Goal: Information Seeking & Learning: Find contact information

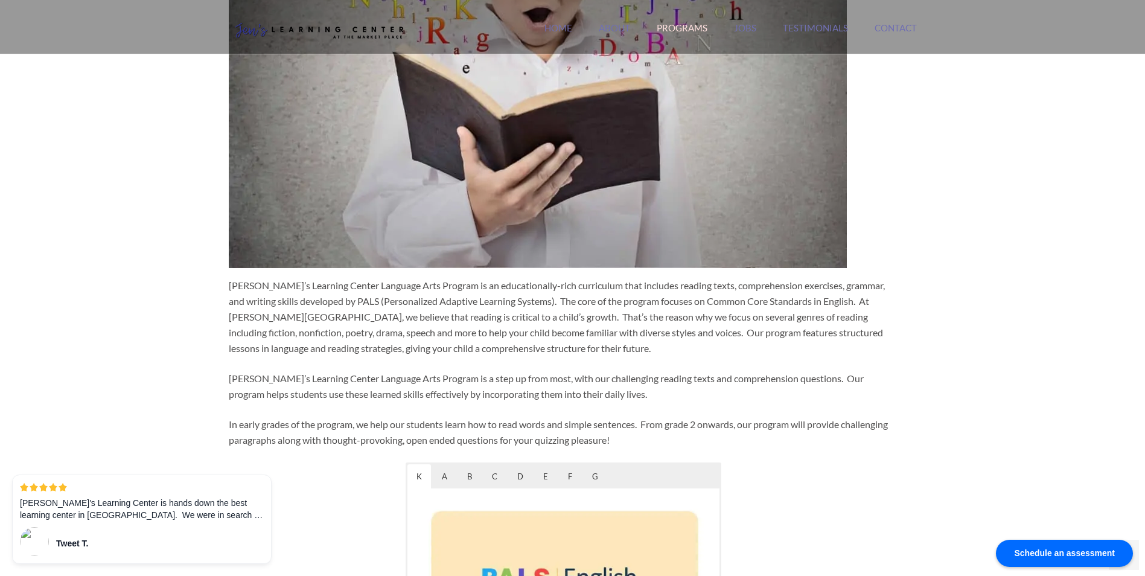
scroll to position [362, 0]
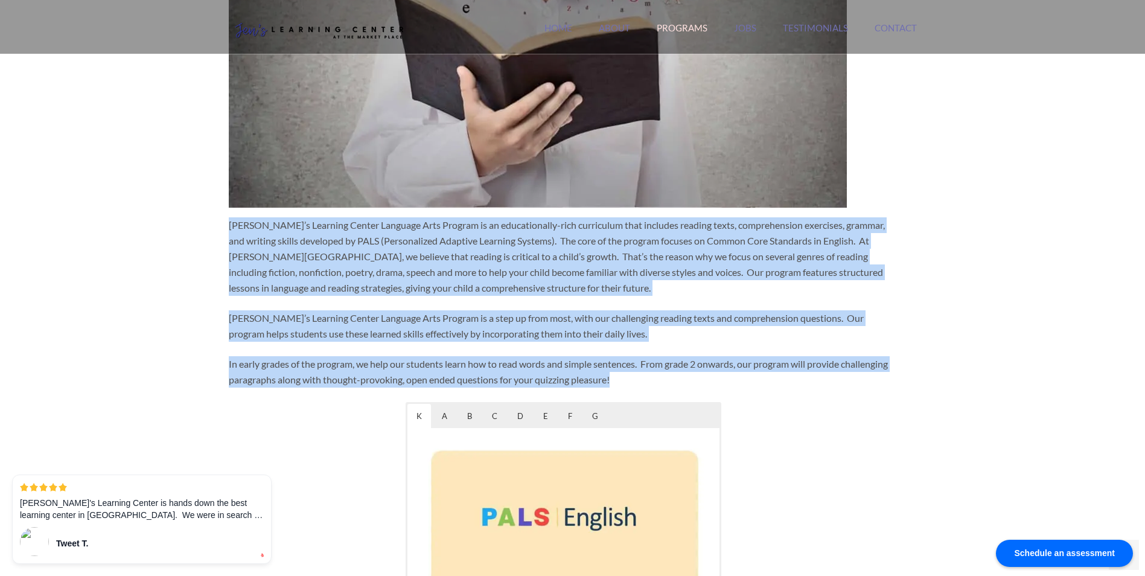
drag, startPoint x: 229, startPoint y: 226, endPoint x: 626, endPoint y: 377, distance: 425.5
click at [626, 377] on div "Jen’s Learning Center Language Arts Program is an educationally-rich curriculum…" at bounding box center [564, 300] width 670 height 1119
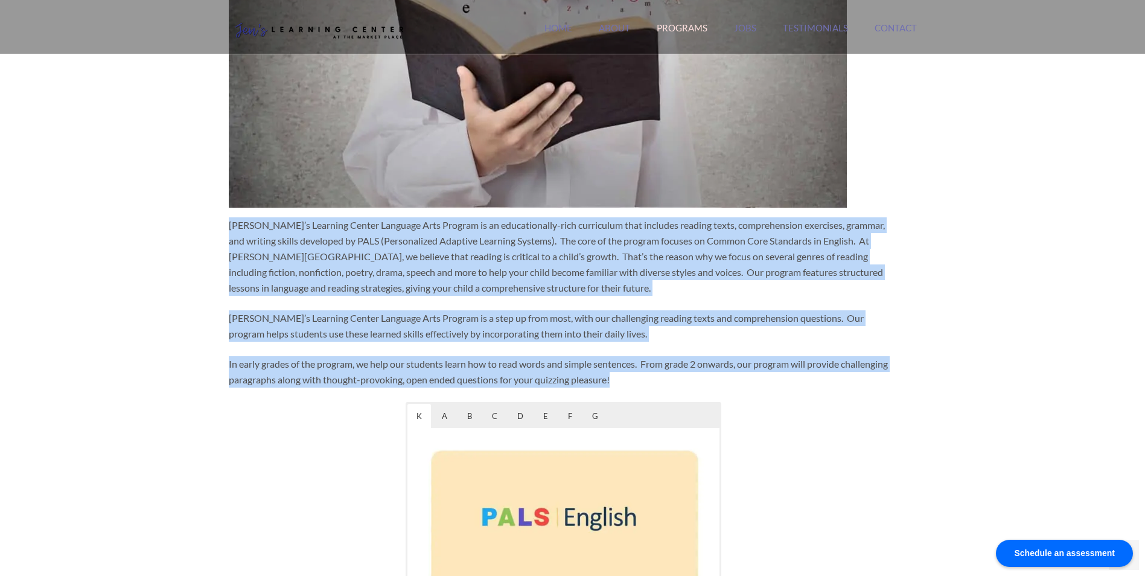
drag, startPoint x: 626, startPoint y: 377, endPoint x: 561, endPoint y: 300, distance: 100.6
click at [561, 300] on div "Jen’s Learning Center Language Arts Program is an educationally-rich curriculum…" at bounding box center [564, 300] width 670 height 1119
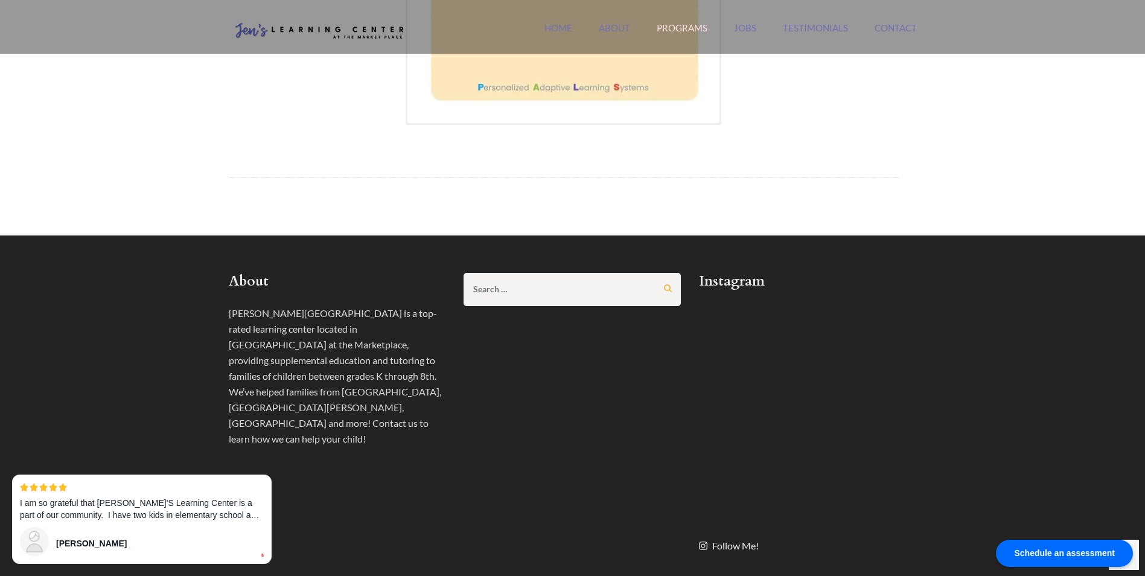
scroll to position [1086, 0]
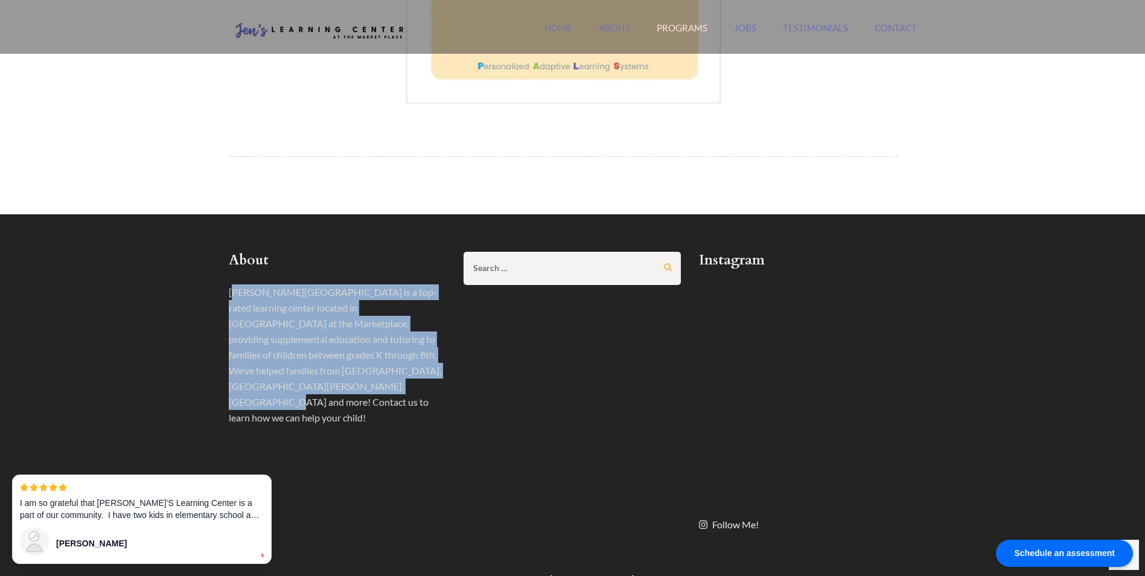
drag, startPoint x: 231, startPoint y: 291, endPoint x: 281, endPoint y: 387, distance: 107.4
click at [281, 387] on p "[PERSON_NAME][GEOGRAPHIC_DATA] is a top-rated learning center located in [GEOGR…" at bounding box center [337, 354] width 217 height 141
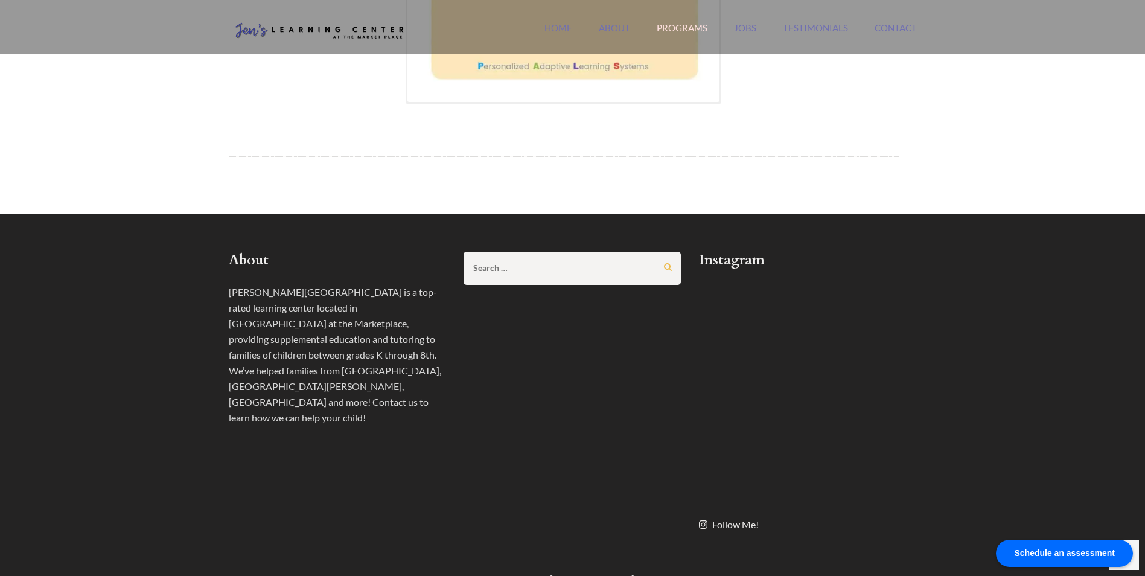
click at [574, 442] on div "About Jen’s Learning Center is a top-rated learning center located in Irvine at…" at bounding box center [573, 399] width 706 height 295
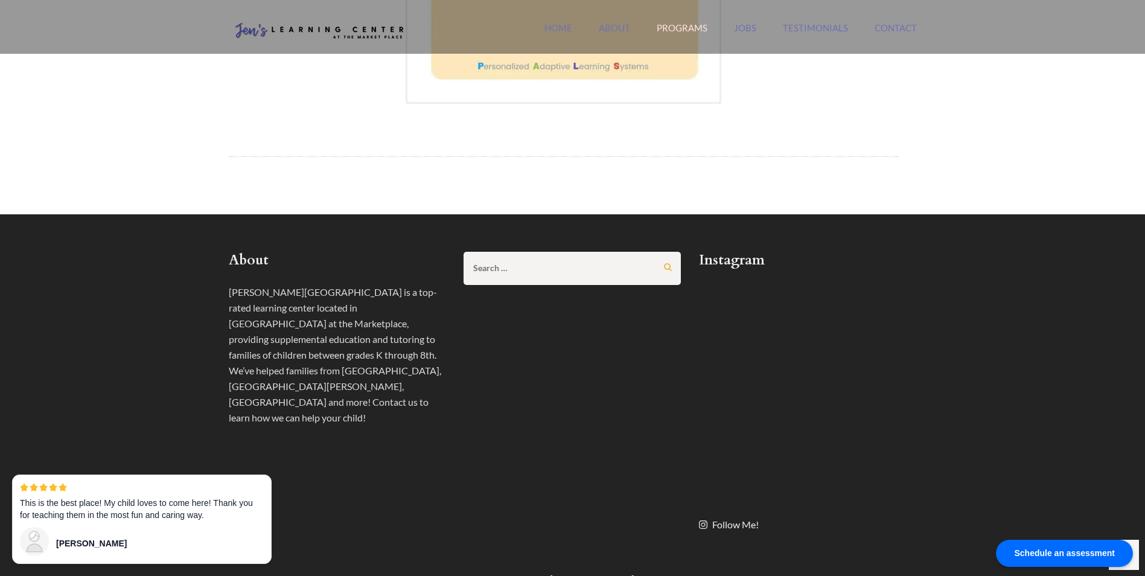
scroll to position [1207, 0]
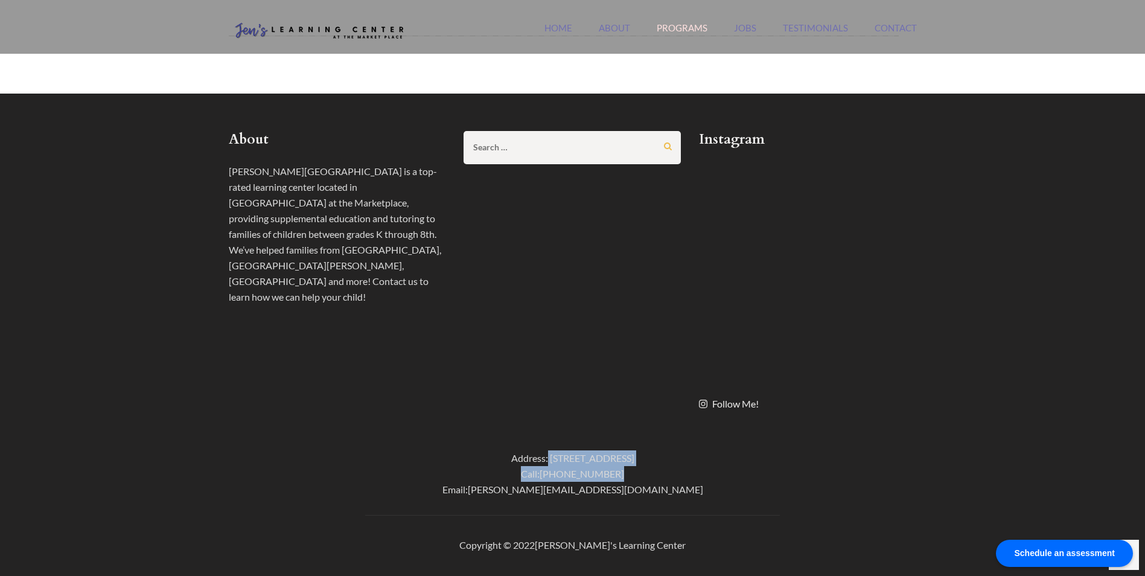
drag, startPoint x: 510, startPoint y: 460, endPoint x: 683, endPoint y: 468, distance: 172.8
click at [683, 468] on div "Address: 13214 Jamboree Rd, Irvine, CA 92602 Call: (949) 940-6095 Email: jennif…" at bounding box center [573, 473] width 688 height 47
click at [482, 457] on div "Address: [STREET_ADDRESS]" at bounding box center [573, 458] width 688 height 16
drag, startPoint x: 471, startPoint y: 460, endPoint x: 654, endPoint y: 471, distance: 183.7
click at [654, 471] on div "Address: 13214 Jamboree Rd, Irvine, CA 92602 Call: (949) 940-6095 Email: jennif…" at bounding box center [573, 473] width 688 height 47
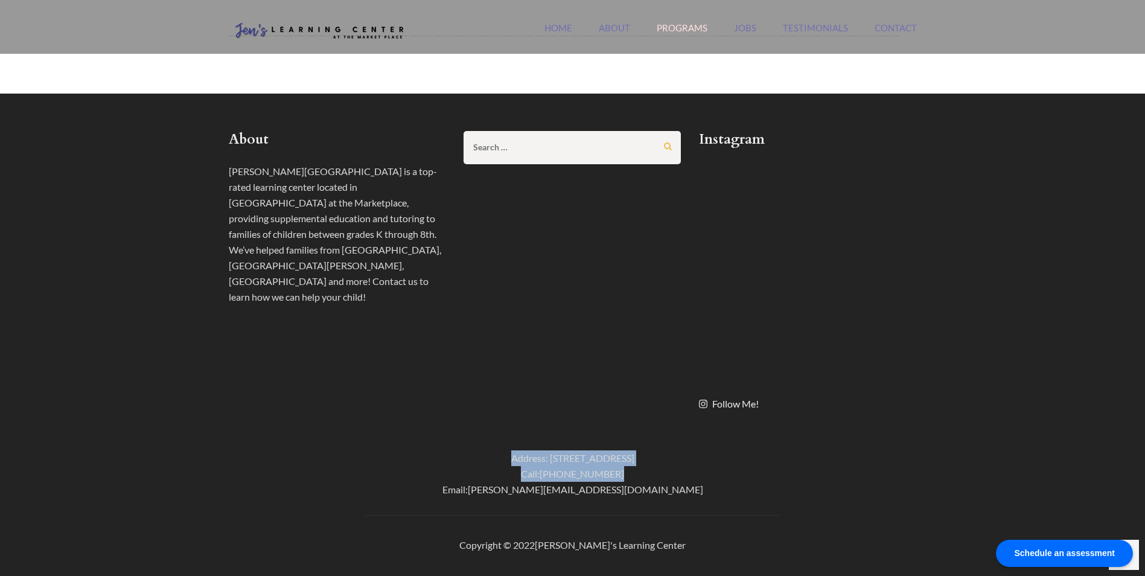
copy div "Address: 13214 Jamboree Rd, Irvine, CA 92602 Call: (949) 940-6095"
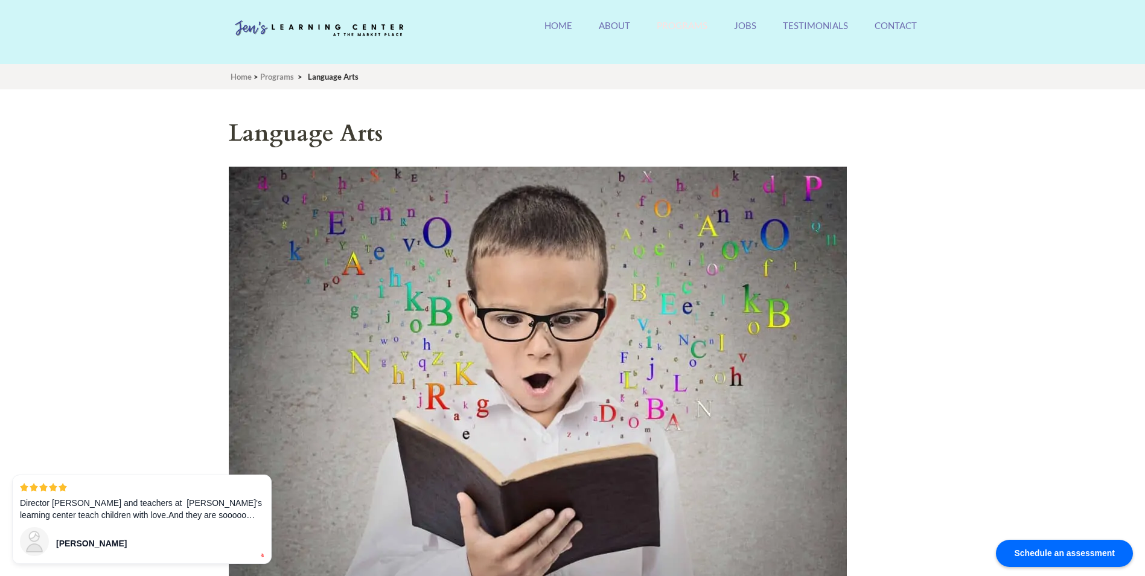
scroll to position [0, 0]
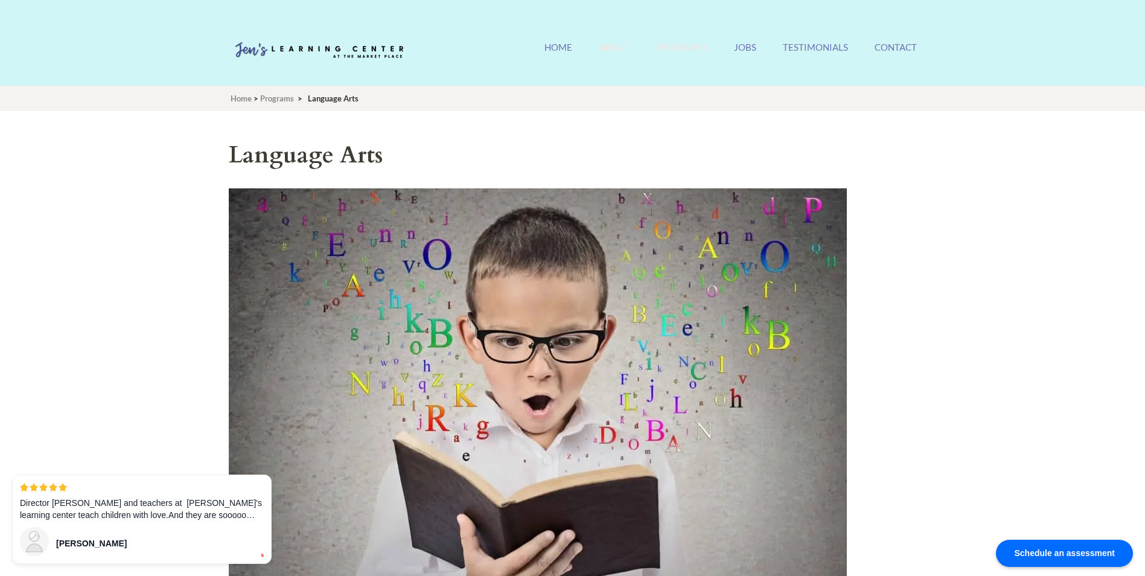
click at [615, 47] on link "About" at bounding box center [614, 55] width 31 height 26
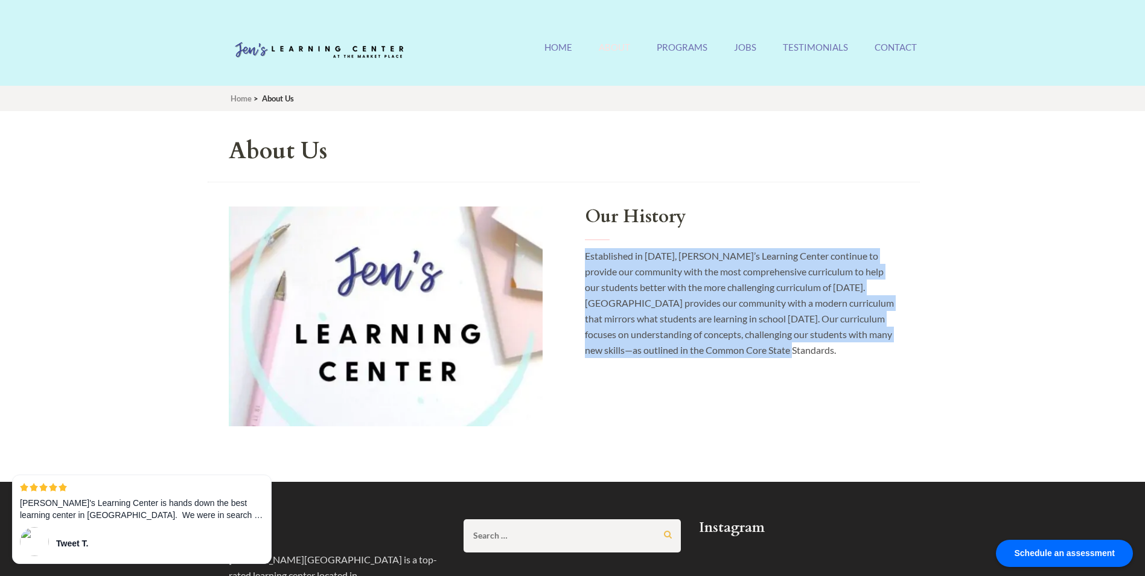
drag, startPoint x: 580, startPoint y: 258, endPoint x: 813, endPoint y: 348, distance: 249.1
click at [813, 348] on div "Our History Established in 2015, Jen’s Learning Center continue to provide our …" at bounding box center [742, 289] width 356 height 166
click at [697, 422] on div "Our History Established in 2015, Jen’s Learning Center continue to provide our …" at bounding box center [564, 318] width 712 height 273
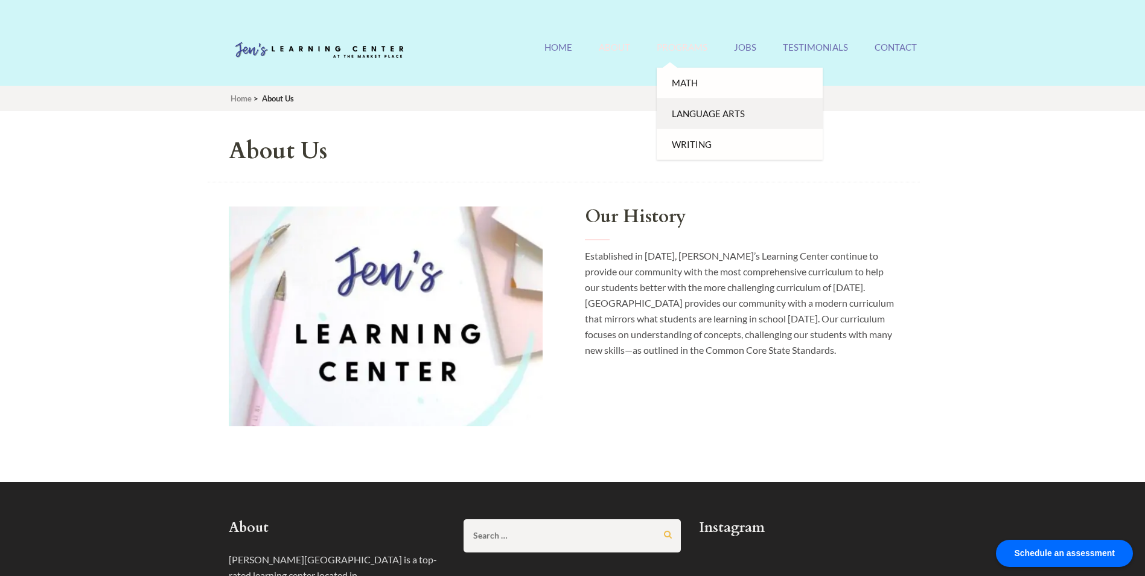
click at [686, 111] on link "Language Arts" at bounding box center [739, 113] width 166 height 31
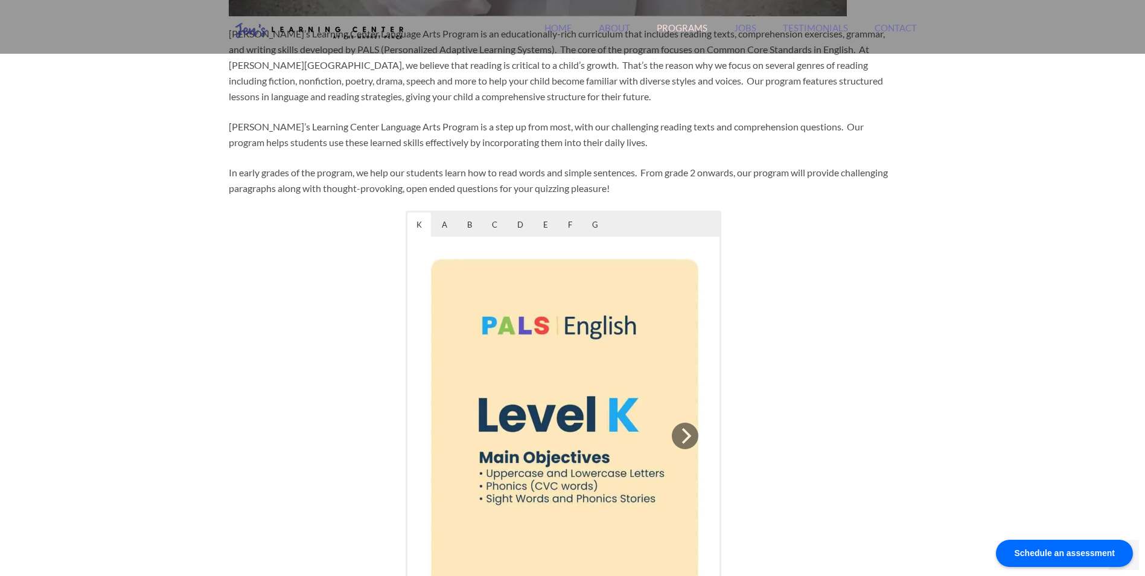
scroll to position [543, 0]
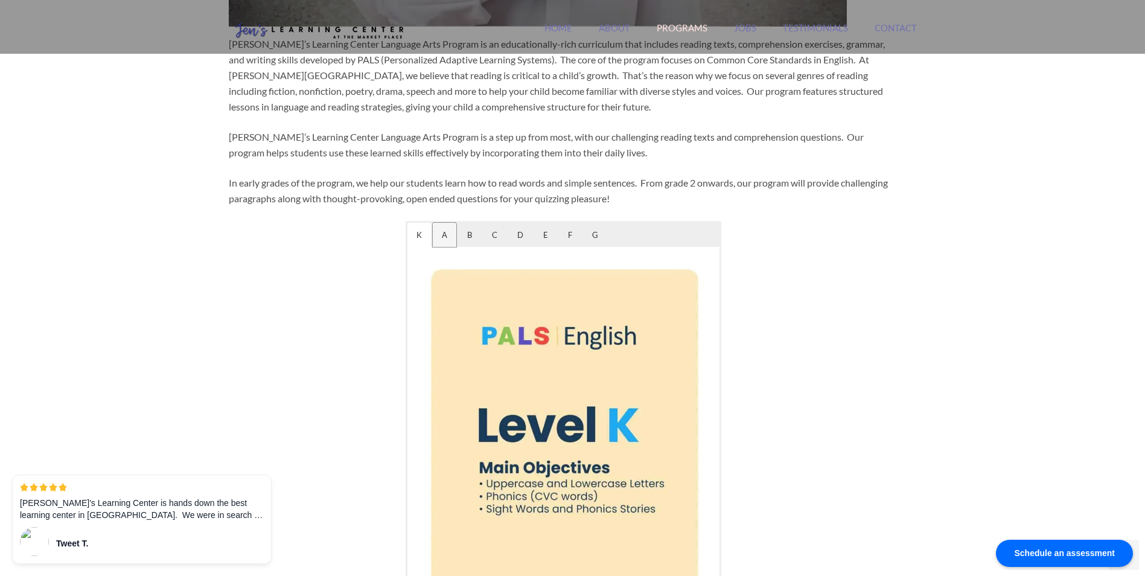
click at [449, 235] on span "A" at bounding box center [445, 235] width 24 height 24
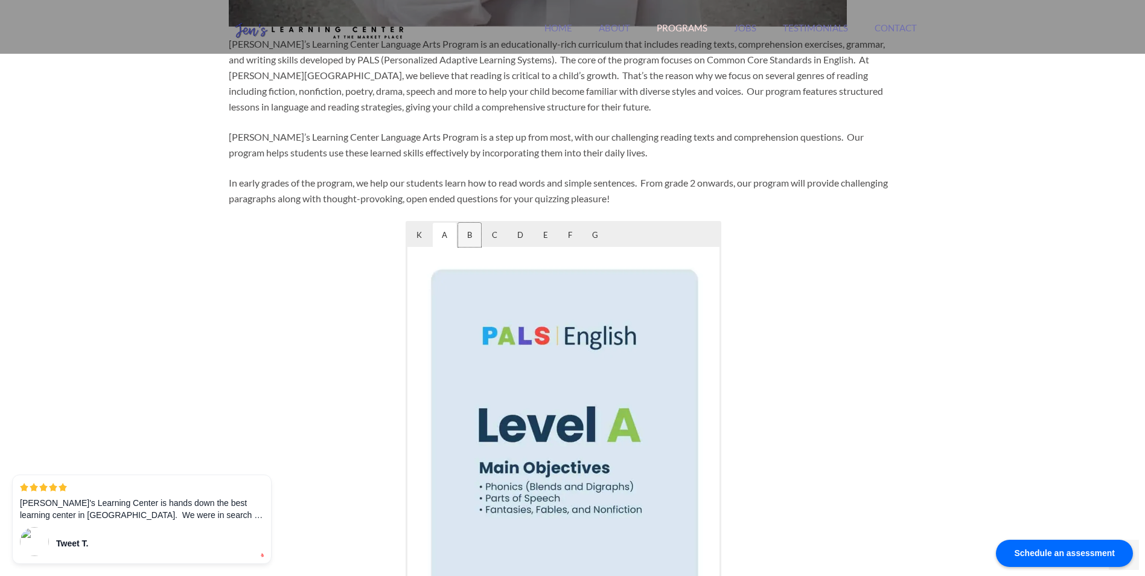
click at [478, 235] on span "B" at bounding box center [469, 235] width 23 height 24
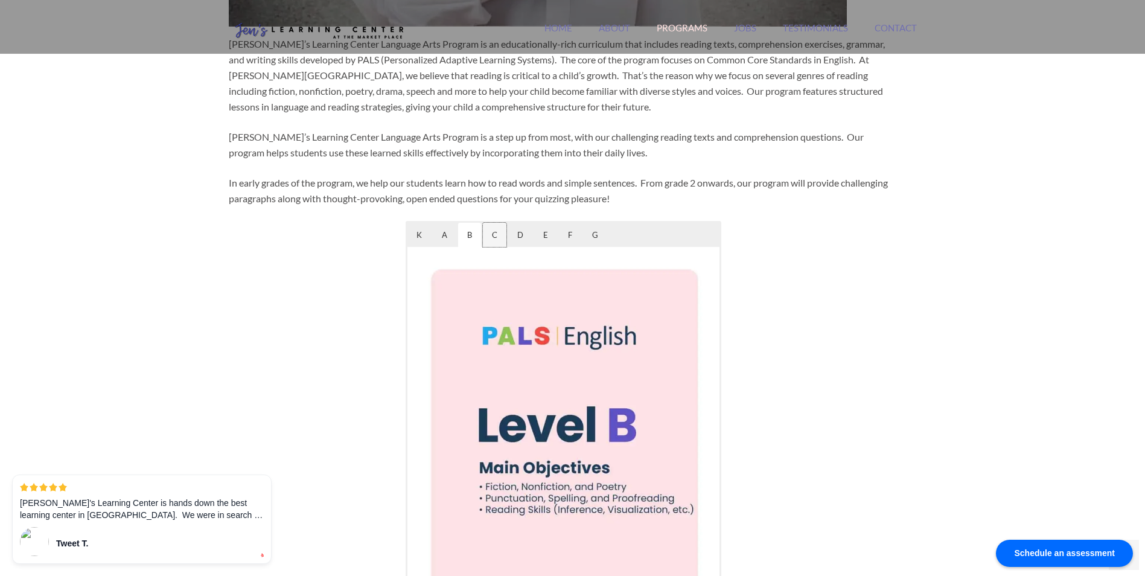
click at [503, 238] on span "C" at bounding box center [495, 235] width 24 height 24
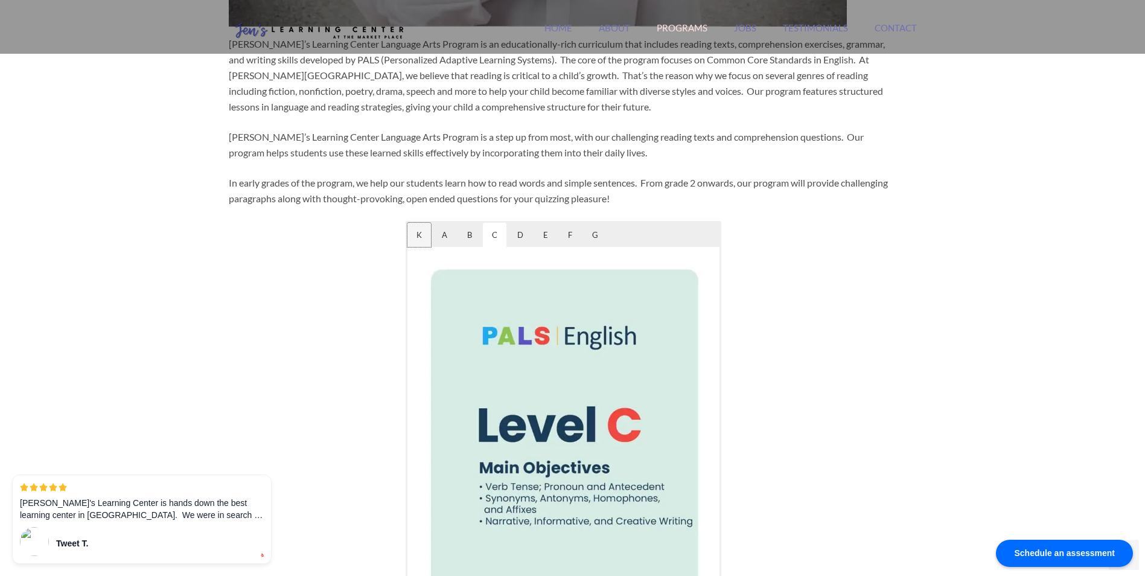
click at [420, 234] on span "K" at bounding box center [419, 235] width 24 height 24
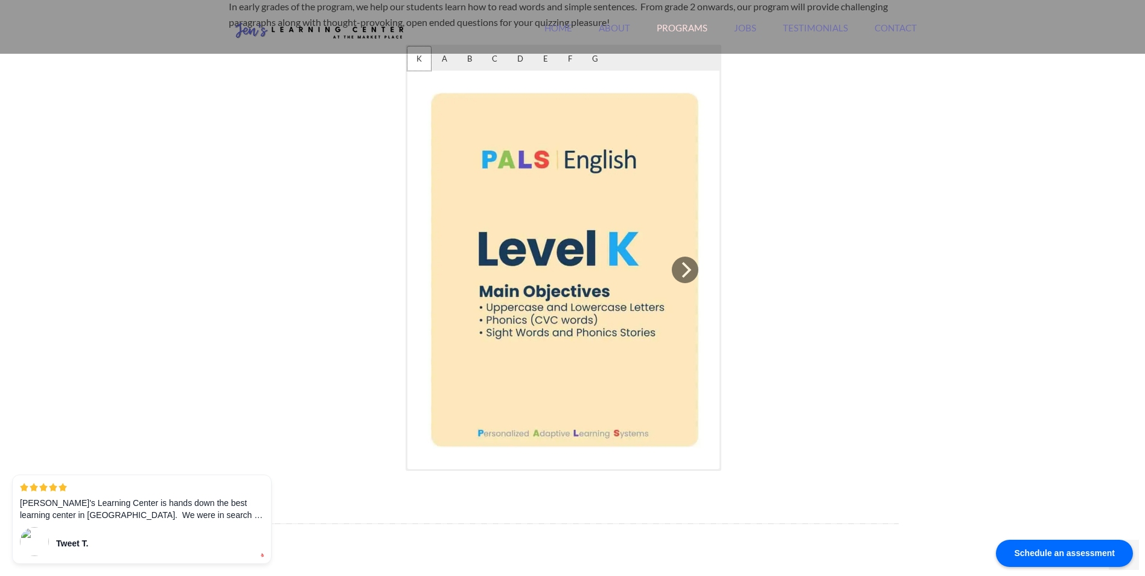
scroll to position [724, 0]
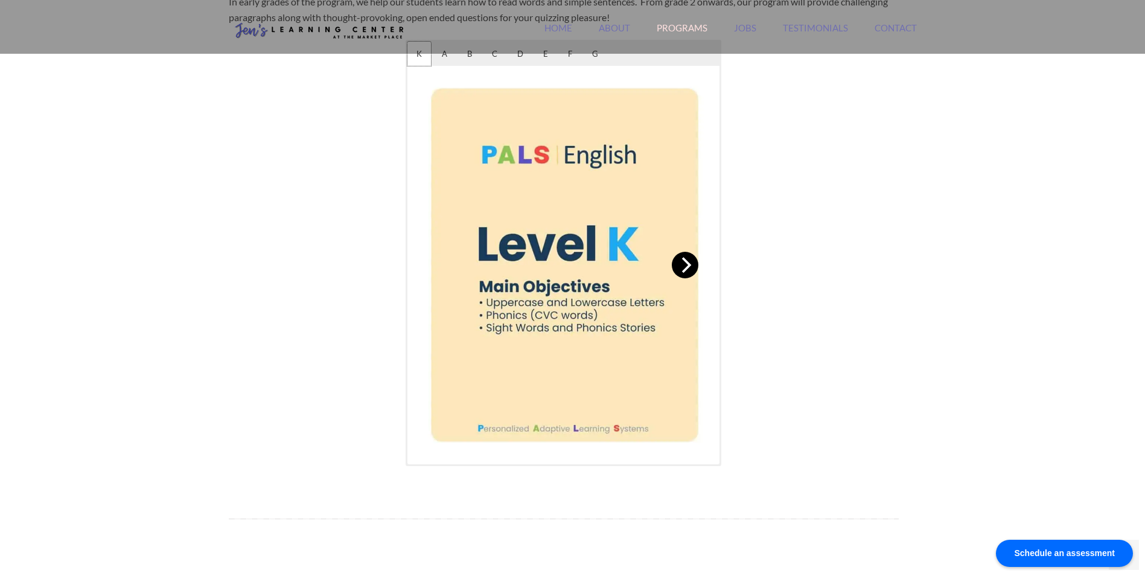
click at [679, 273] on button "Next" at bounding box center [685, 265] width 27 height 27
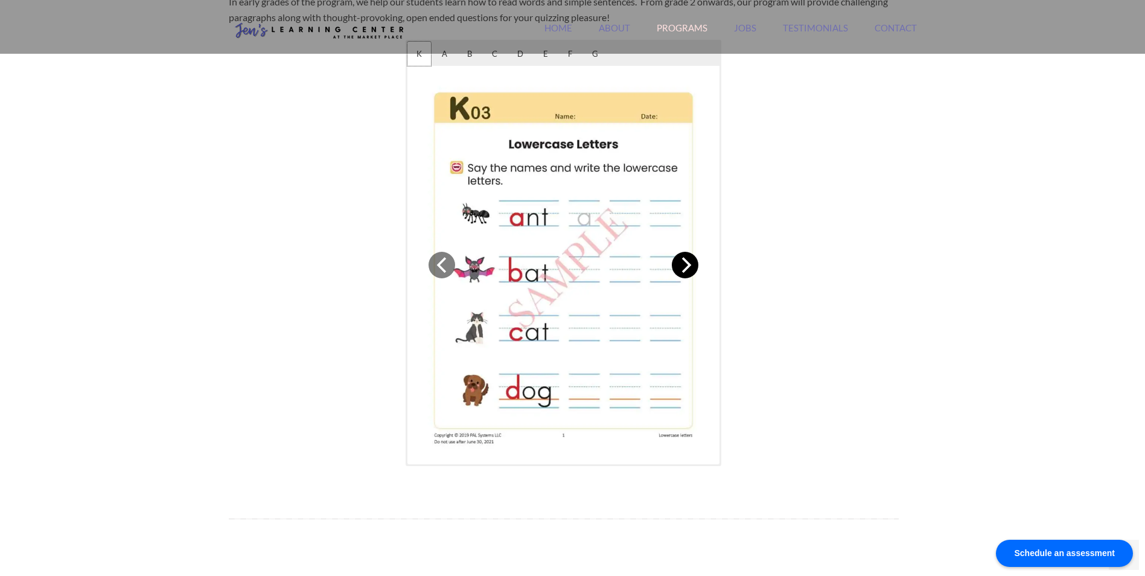
click at [683, 270] on icon "Next" at bounding box center [687, 265] width 10 height 16
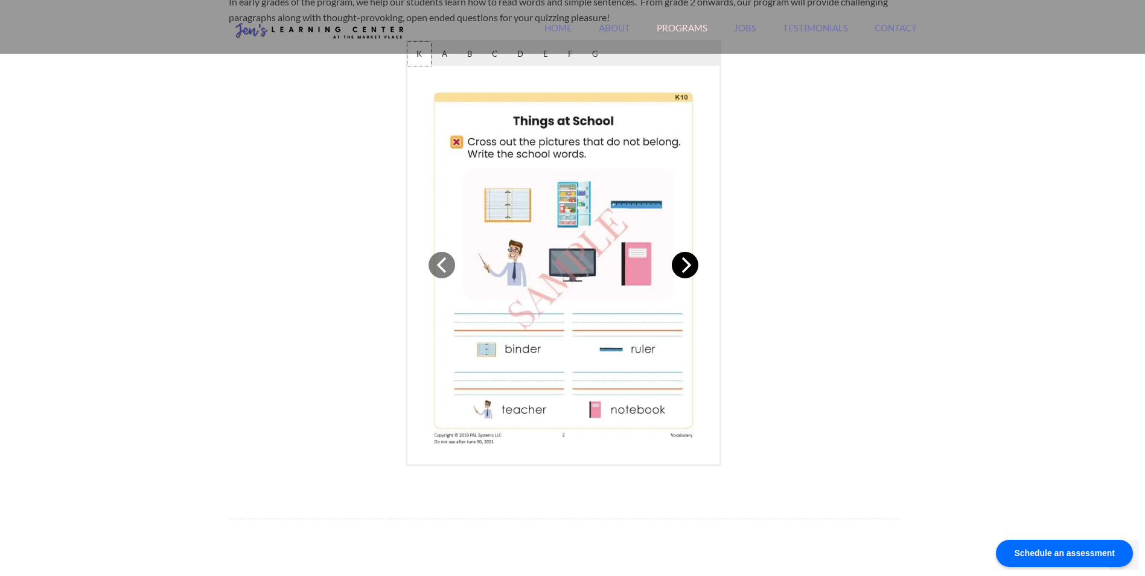
click at [683, 270] on icon "Next" at bounding box center [687, 265] width 10 height 16
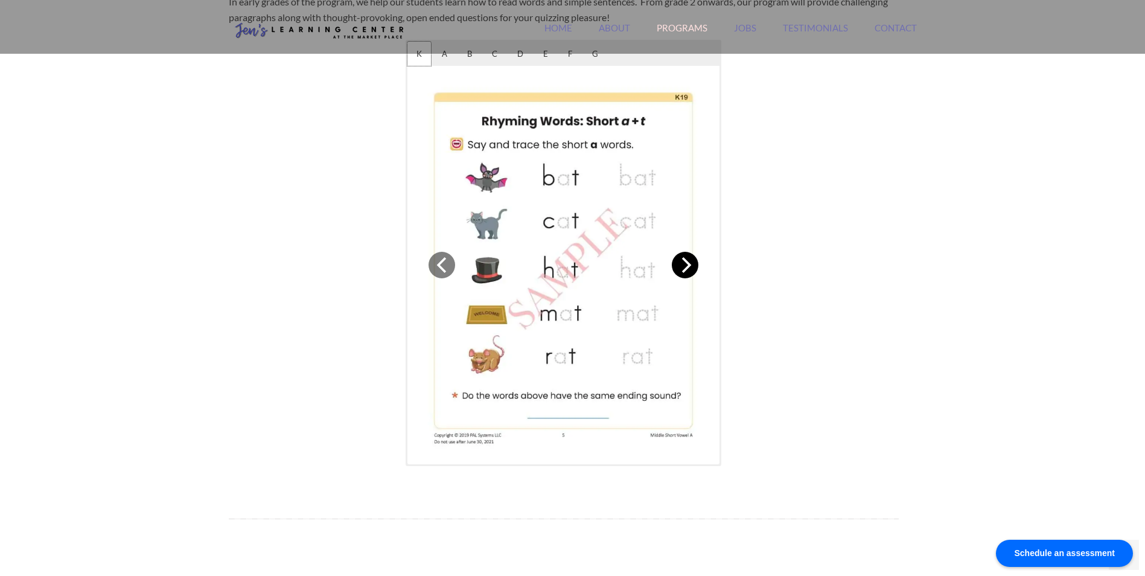
click at [683, 270] on icon "Next" at bounding box center [687, 265] width 10 height 16
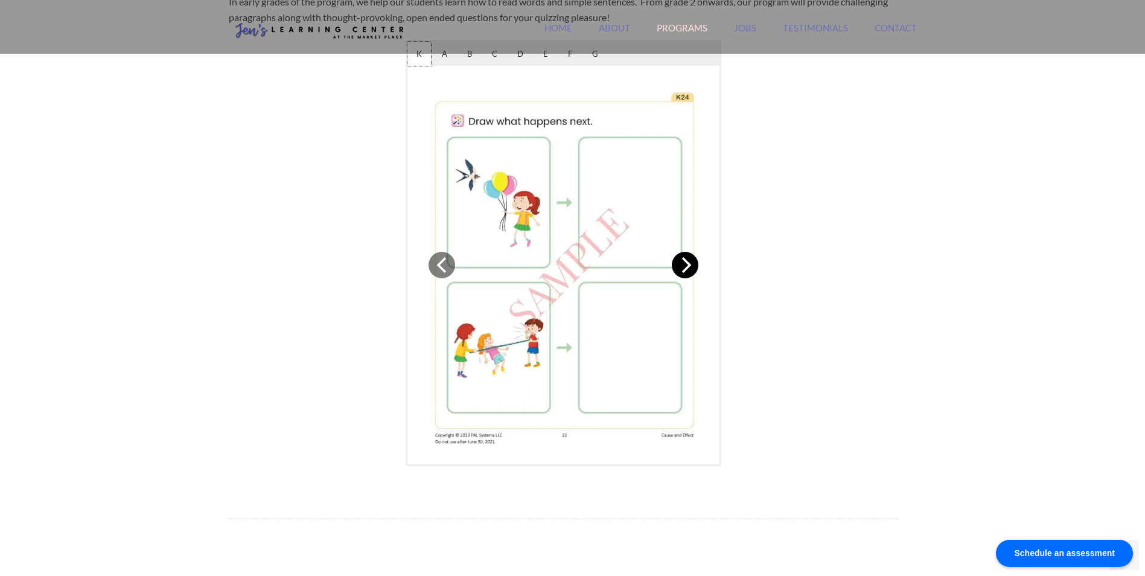
click at [683, 270] on icon "Next" at bounding box center [687, 265] width 10 height 16
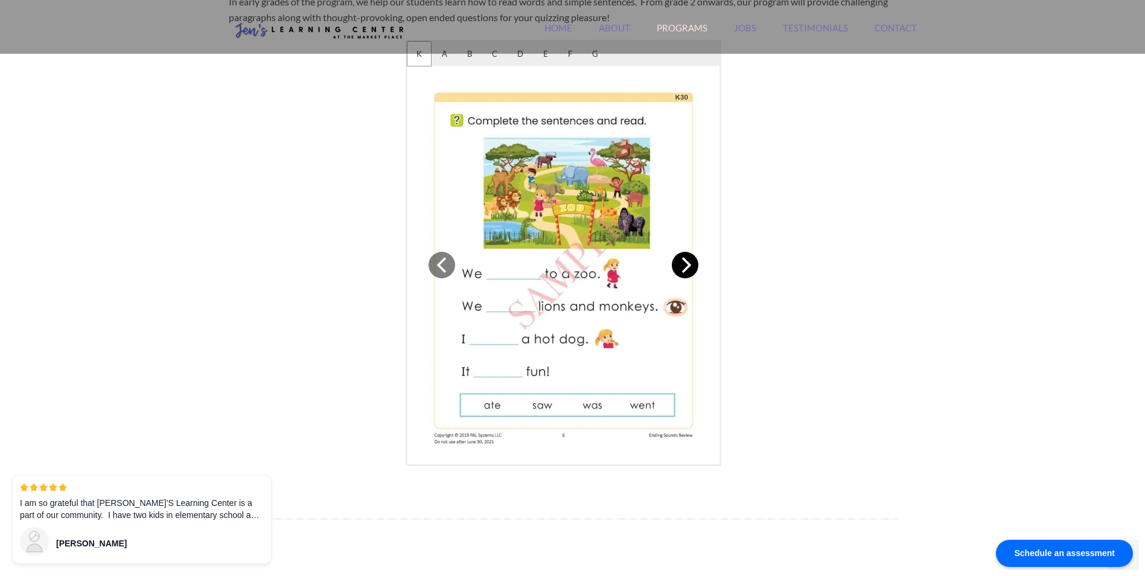
click at [683, 269] on icon "Next" at bounding box center [685, 265] width 16 height 16
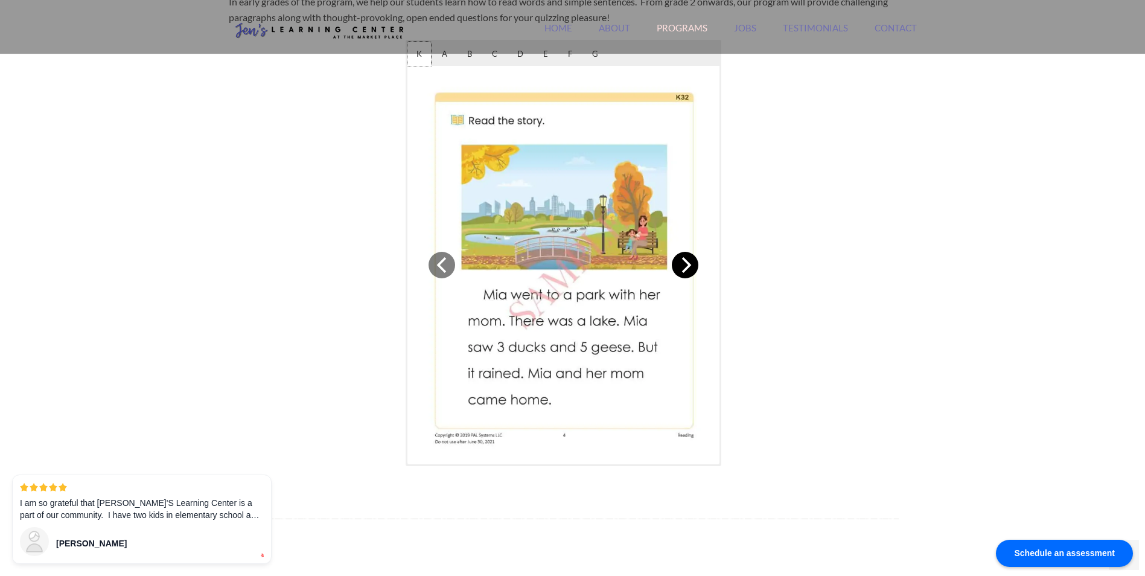
click at [683, 269] on icon "Next" at bounding box center [685, 265] width 16 height 16
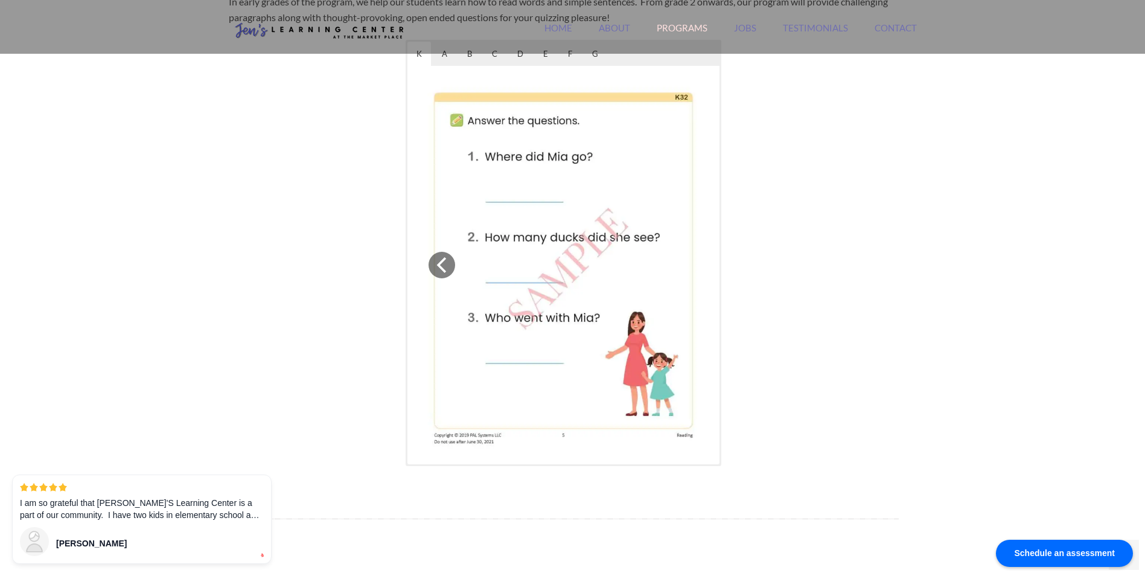
click at [683, 269] on img at bounding box center [563, 264] width 293 height 379
click at [445, 58] on span "A" at bounding box center [445, 54] width 24 height 24
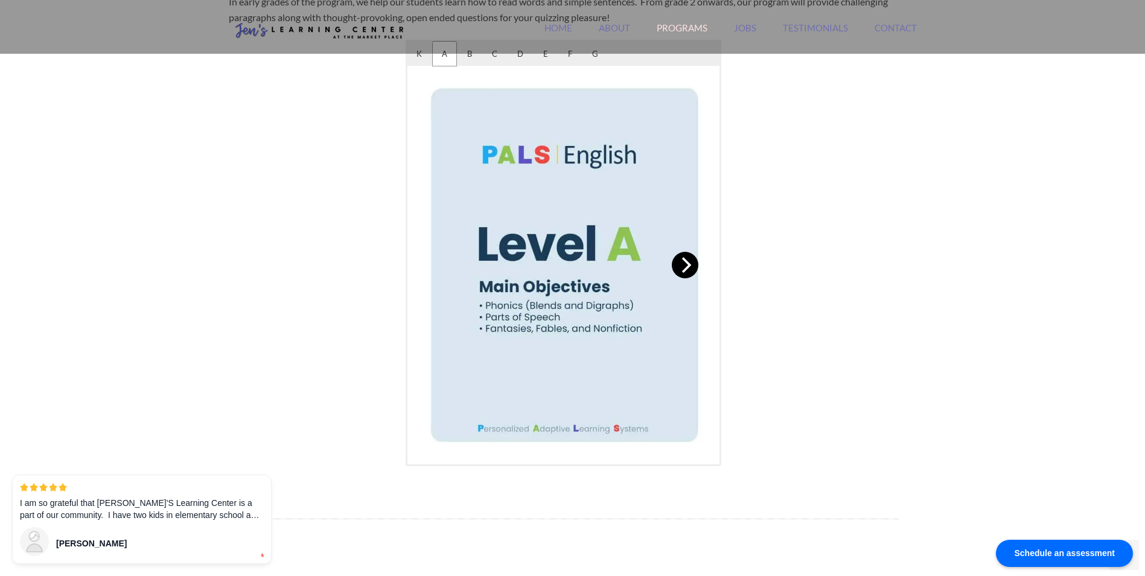
click at [687, 267] on icon "Next" at bounding box center [687, 265] width 10 height 16
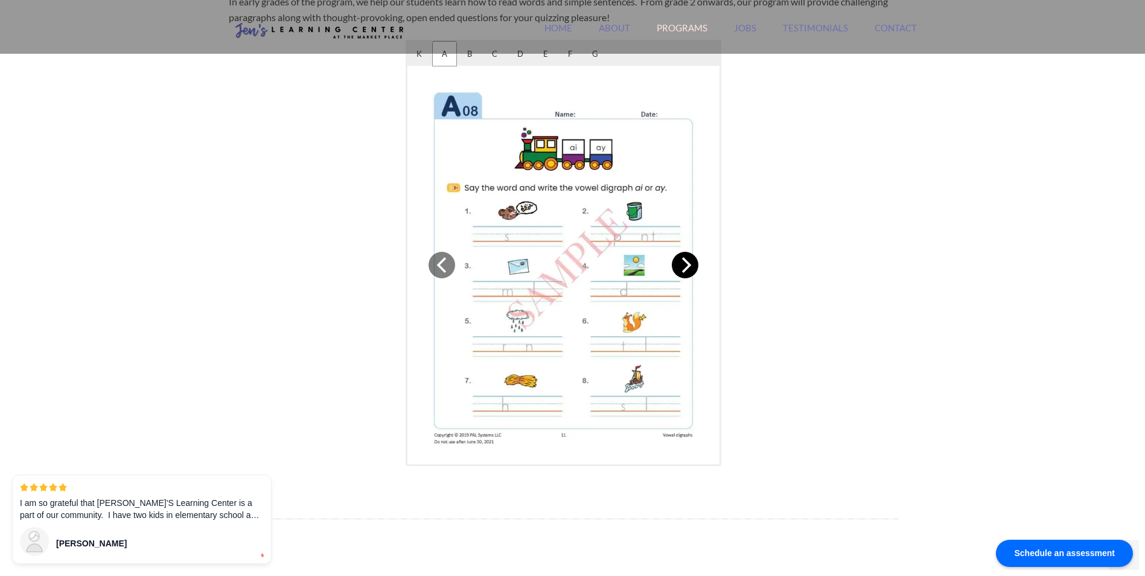
click at [687, 267] on icon "Next" at bounding box center [687, 265] width 10 height 16
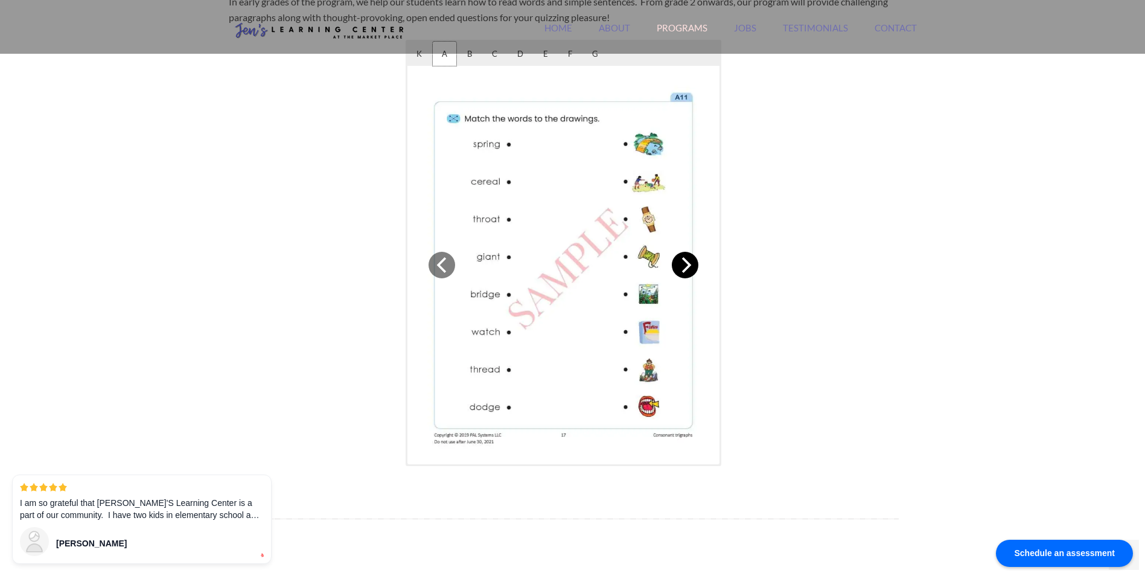
click at [687, 267] on icon "Next" at bounding box center [687, 265] width 10 height 16
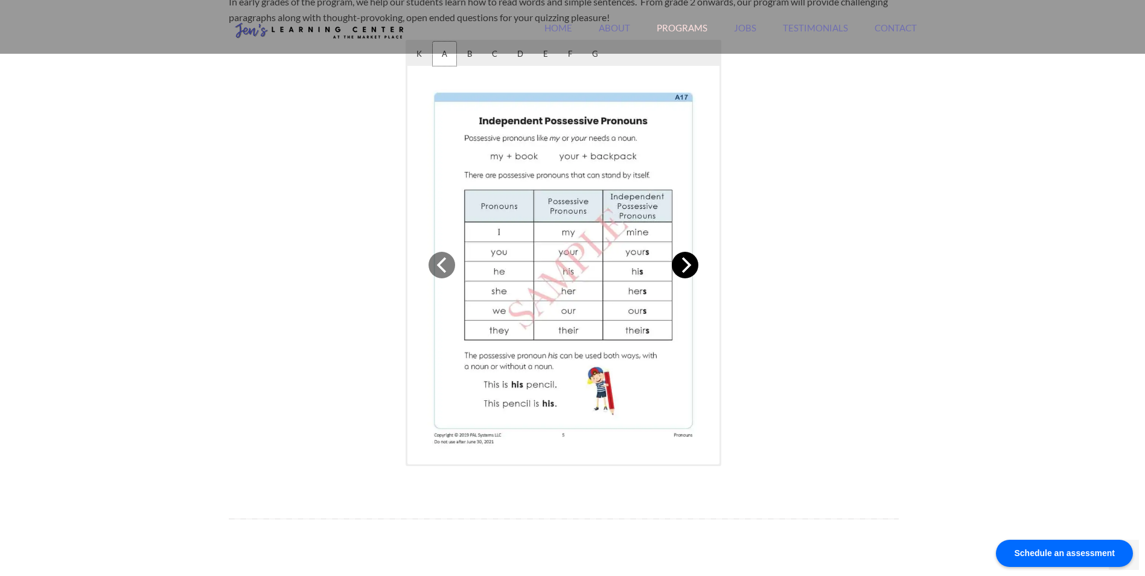
click at [687, 267] on icon "Next" at bounding box center [687, 265] width 10 height 16
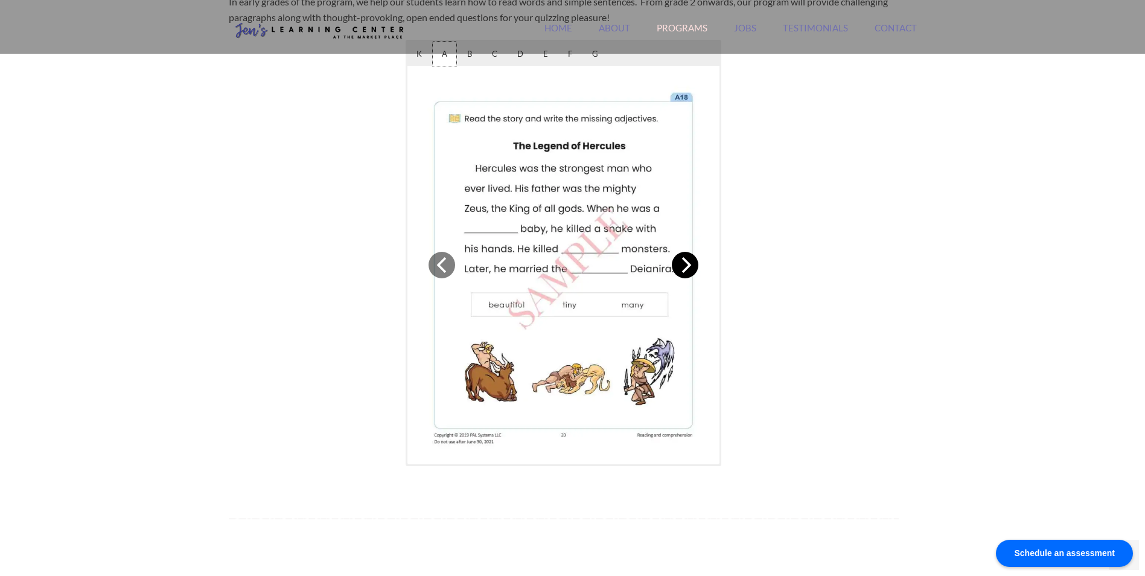
click at [687, 267] on icon "Next" at bounding box center [687, 265] width 10 height 16
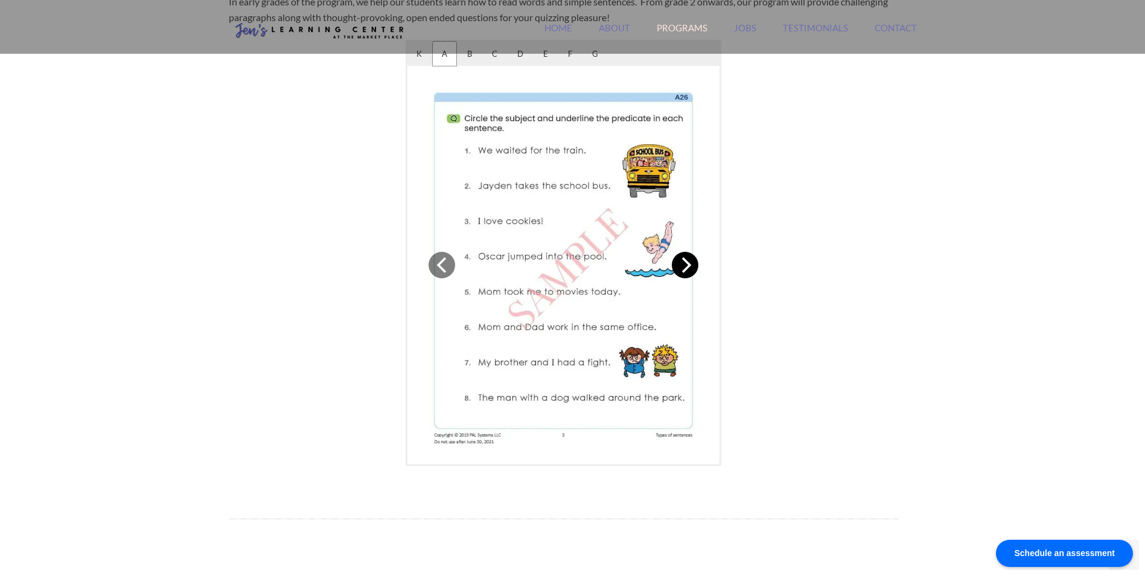
click at [687, 267] on icon "Next" at bounding box center [687, 265] width 10 height 16
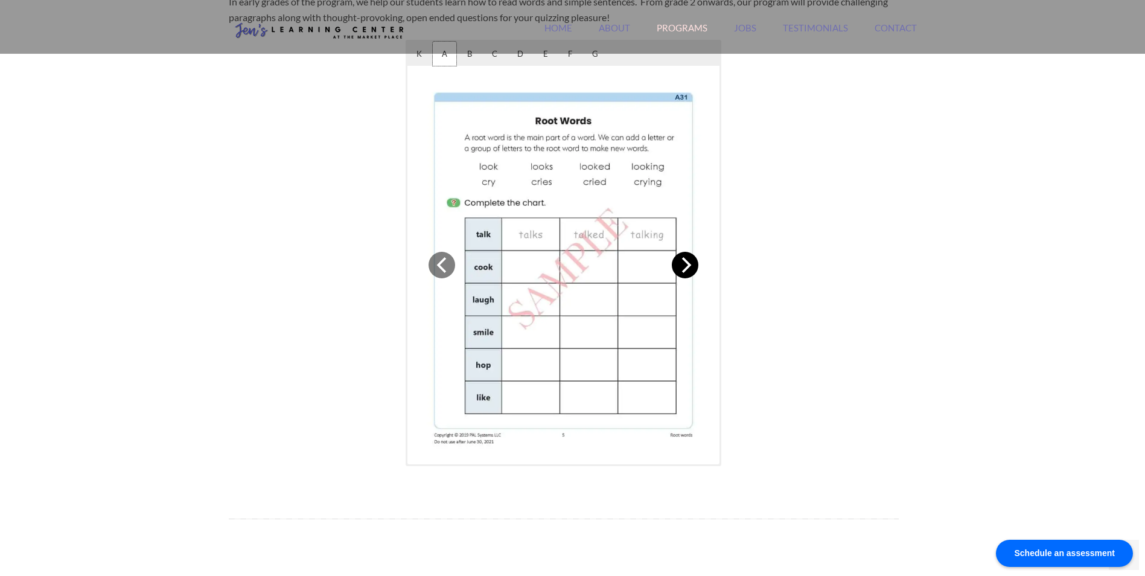
click at [687, 267] on icon "Next" at bounding box center [687, 265] width 10 height 16
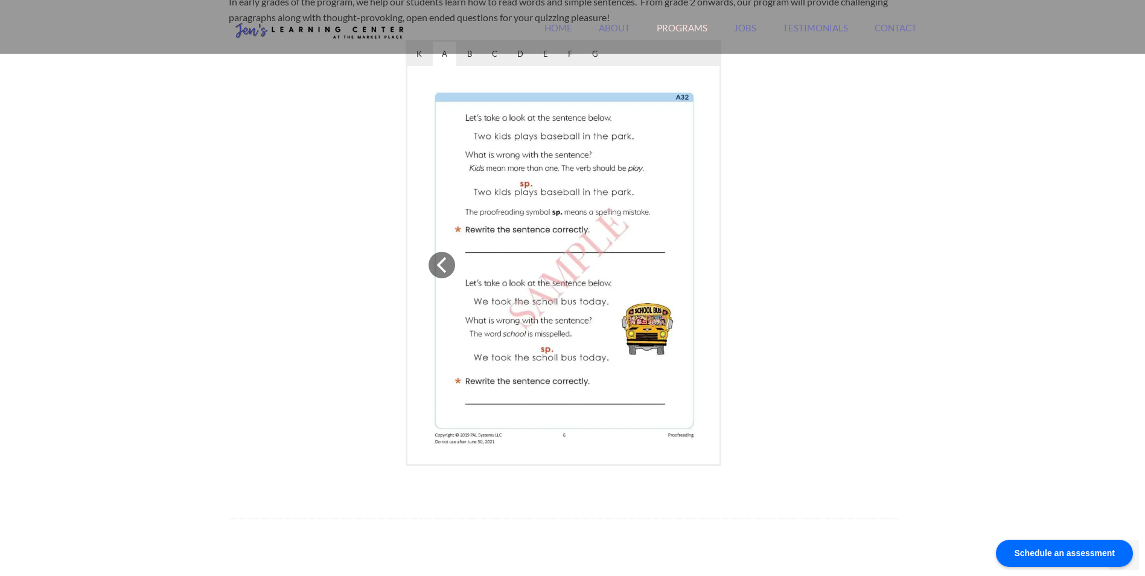
click at [687, 267] on img at bounding box center [564, 264] width 293 height 379
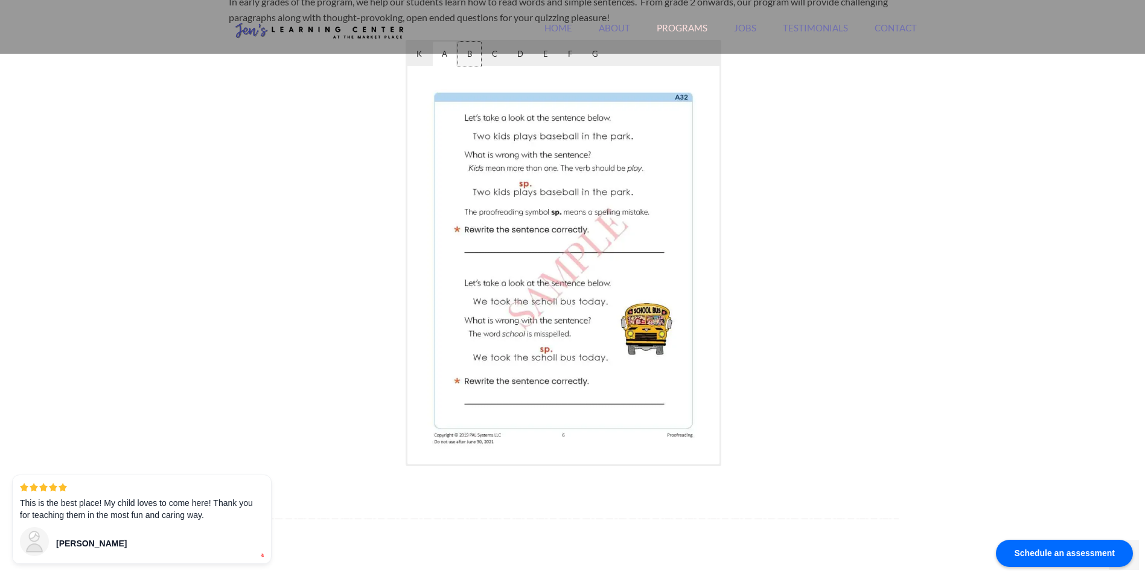
click at [474, 58] on span "B" at bounding box center [469, 54] width 23 height 24
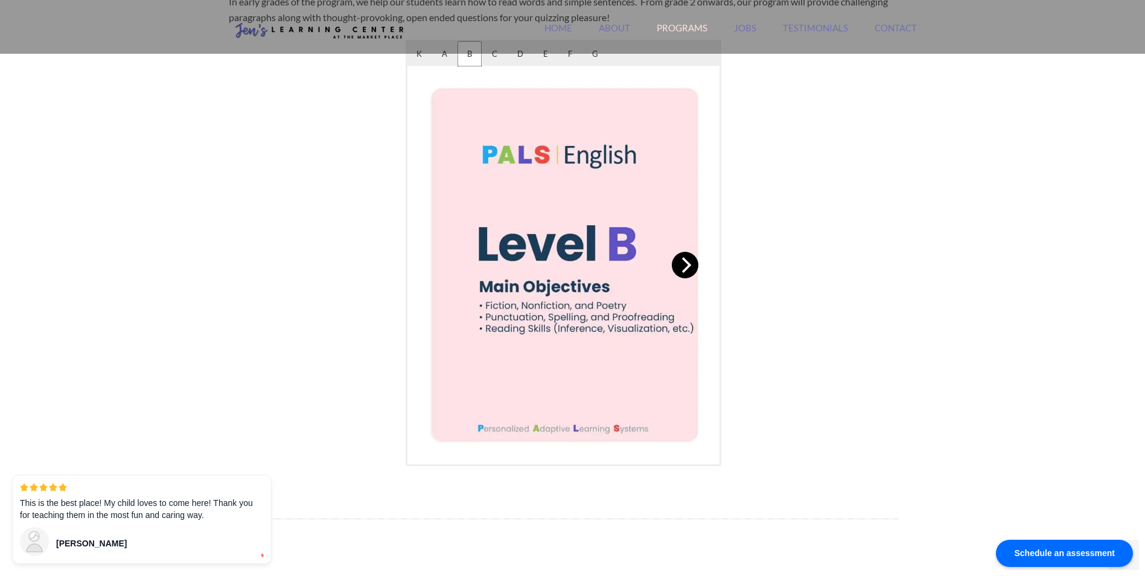
click at [684, 270] on icon "Next" at bounding box center [687, 265] width 10 height 16
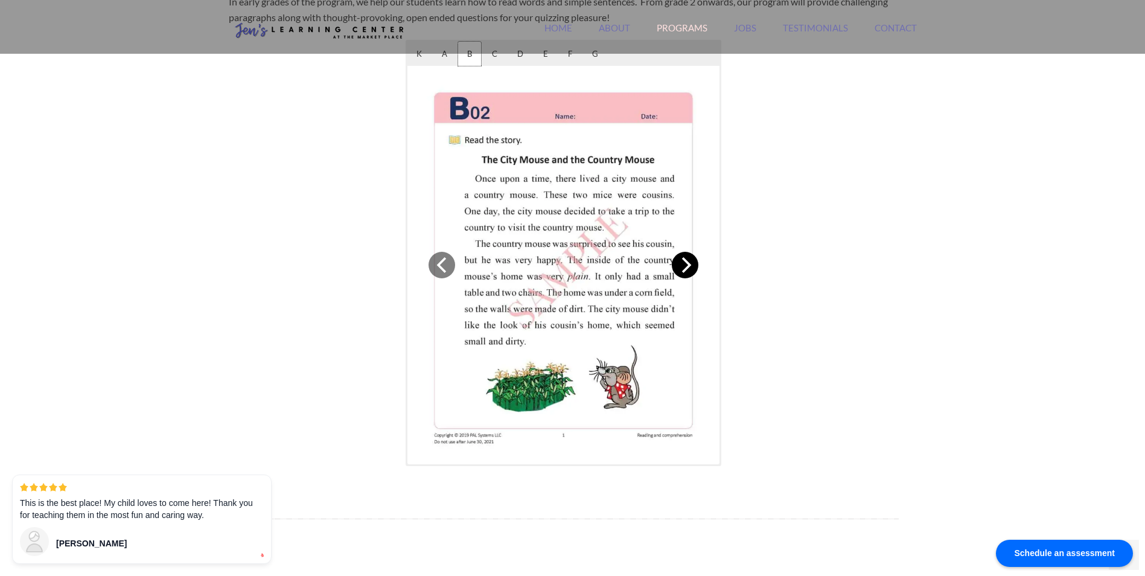
click at [684, 270] on icon "Next" at bounding box center [687, 265] width 10 height 16
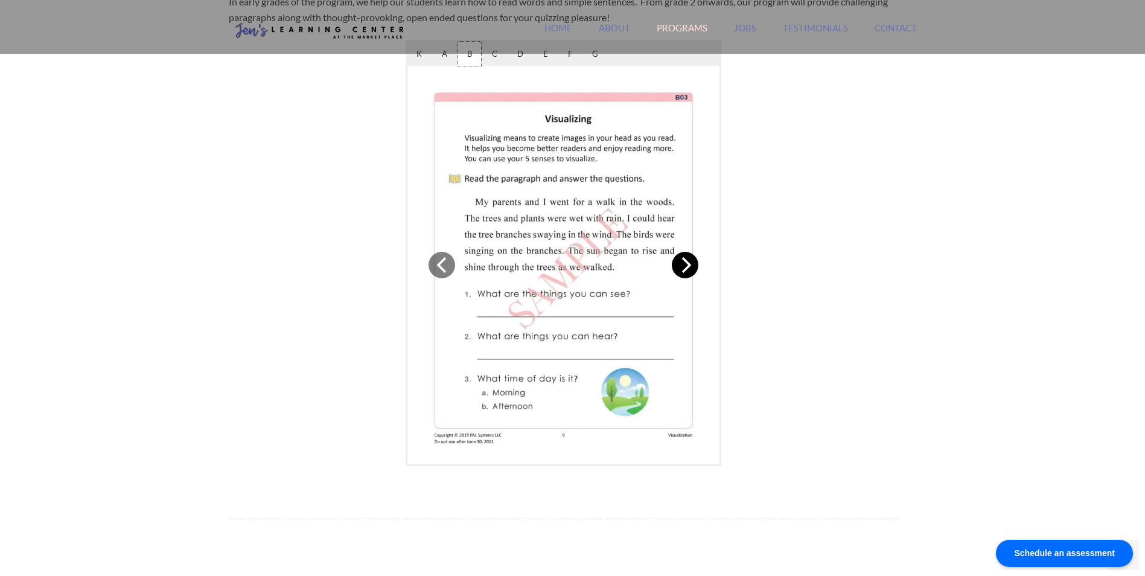
click at [684, 270] on icon "Next" at bounding box center [687, 265] width 10 height 16
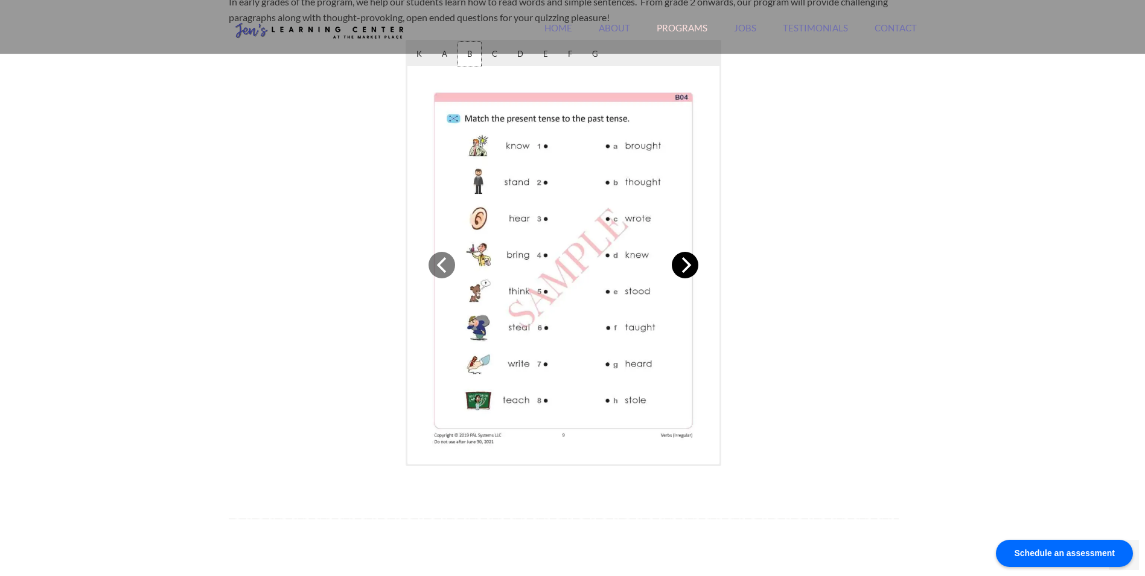
click at [684, 270] on icon "Next" at bounding box center [687, 265] width 10 height 16
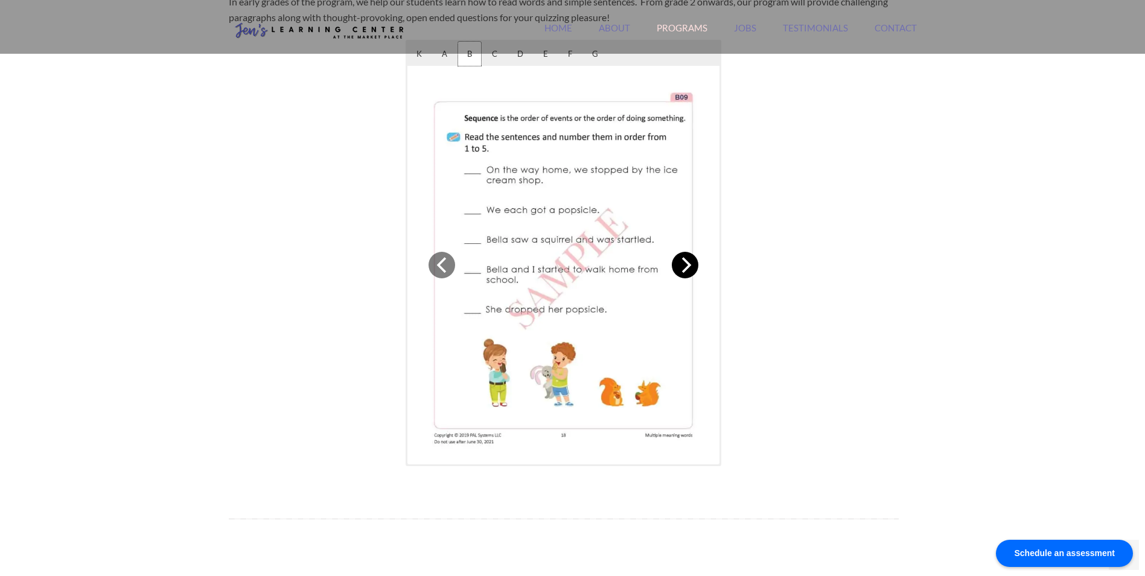
click at [684, 270] on icon "Next" at bounding box center [687, 265] width 10 height 16
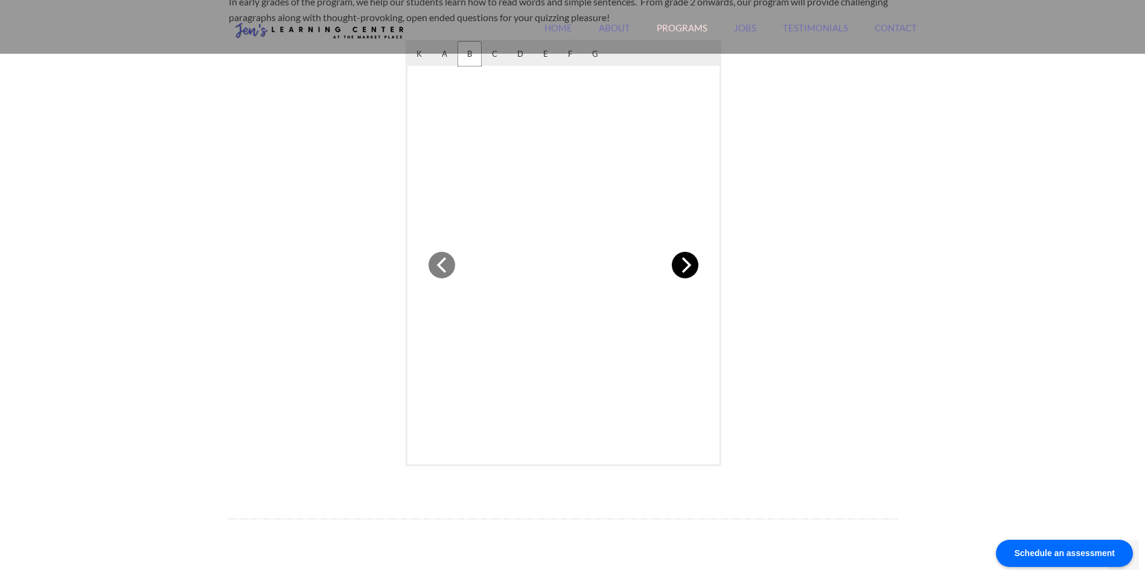
click at [684, 270] on icon "Next" at bounding box center [687, 265] width 10 height 16
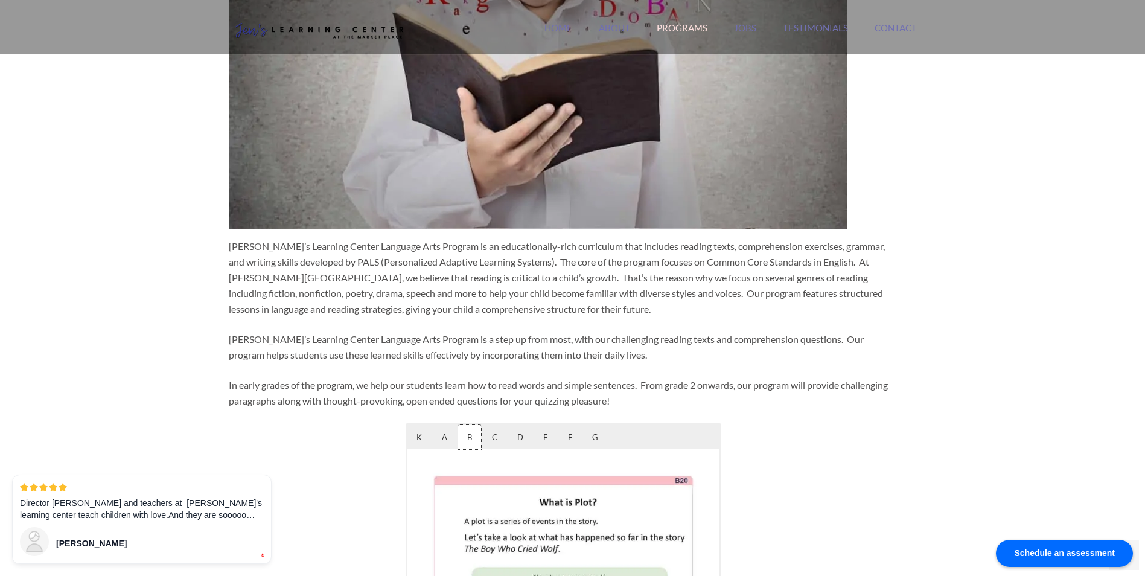
scroll to position [362, 0]
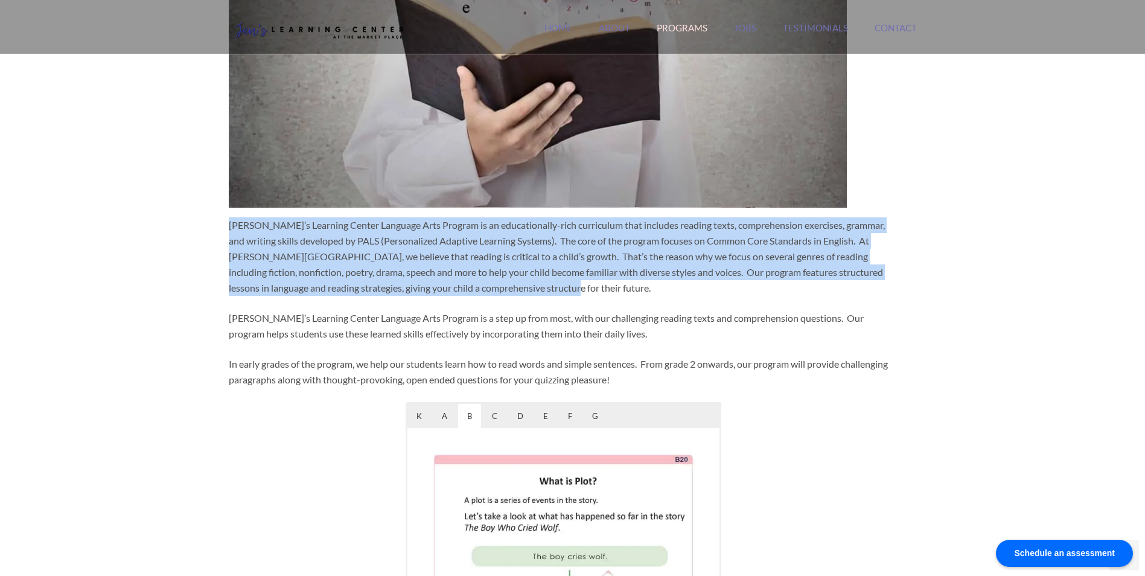
drag, startPoint x: 226, startPoint y: 223, endPoint x: 534, endPoint y: 286, distance: 314.1
click at [534, 286] on div "Language Arts Jen’s Learning Center Language Arts Program is an educationally-r…" at bounding box center [573, 300] width 706 height 1221
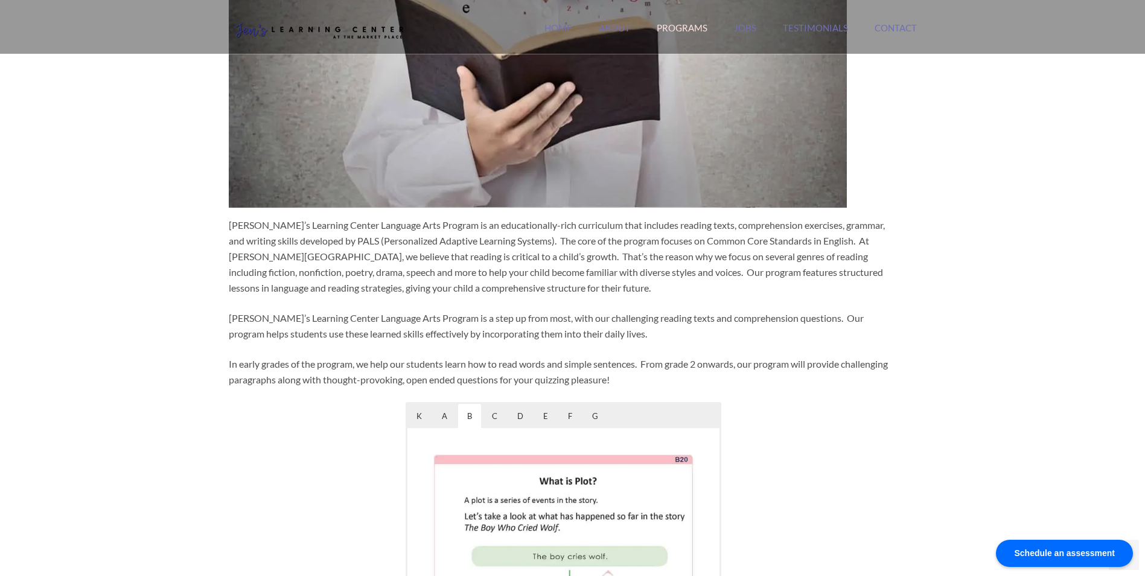
click at [366, 351] on div "Jen’s Learning Center Language Arts Program is an educationally-rich curriculum…" at bounding box center [564, 300] width 670 height 1119
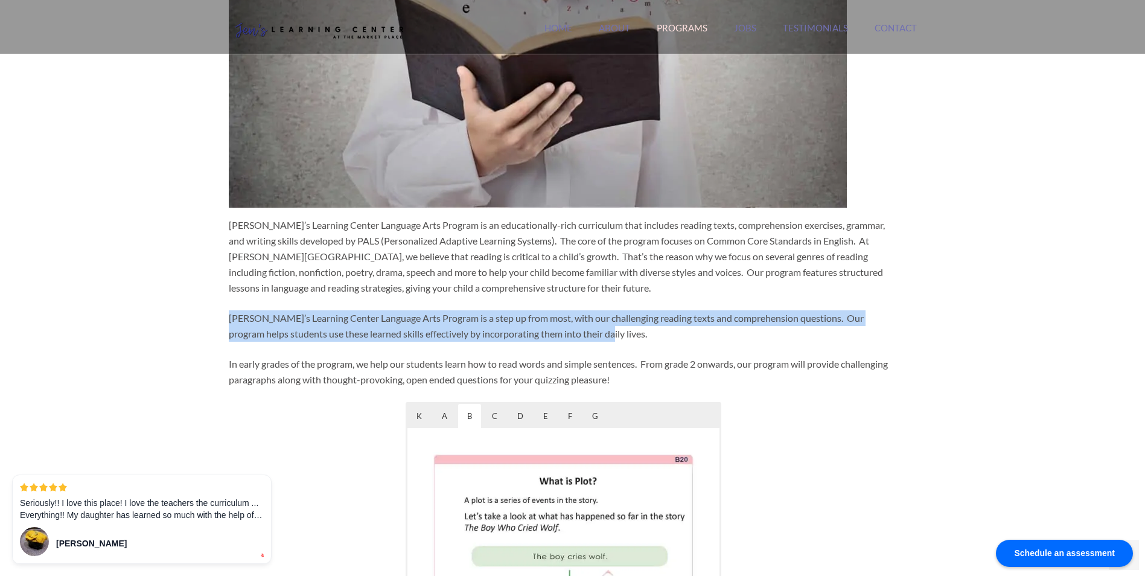
drag, startPoint x: 227, startPoint y: 319, endPoint x: 594, endPoint y: 338, distance: 367.3
click at [594, 338] on div "Language Arts Jen’s Learning Center Language Arts Program is an educationally-r…" at bounding box center [573, 300] width 706 height 1221
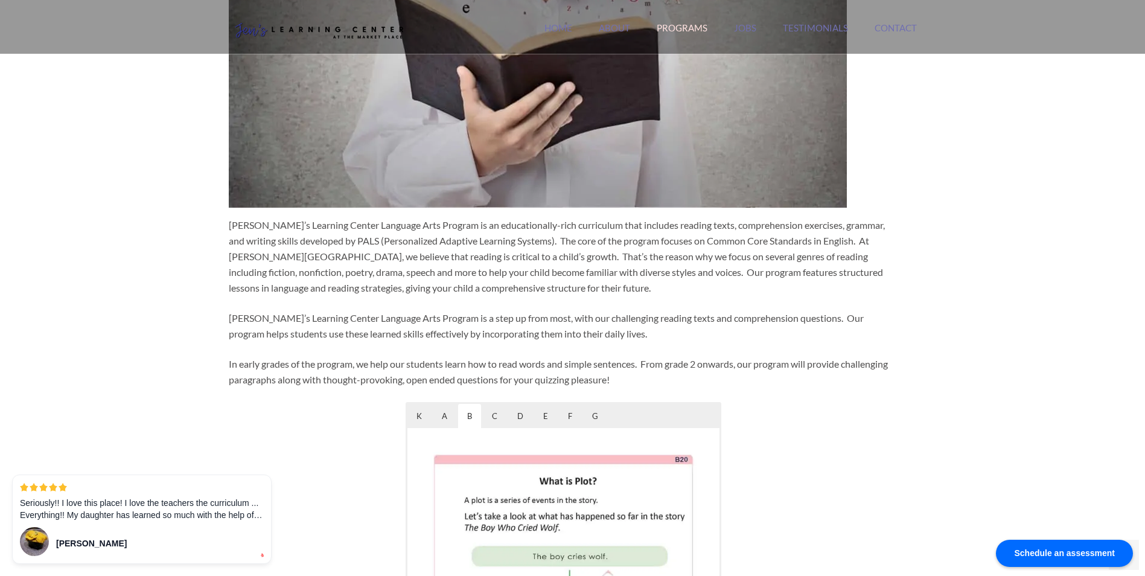
click at [478, 342] on div "Jen’s Learning Center Language Arts Program is an educationally-rich curriculum…" at bounding box center [564, 300] width 670 height 1119
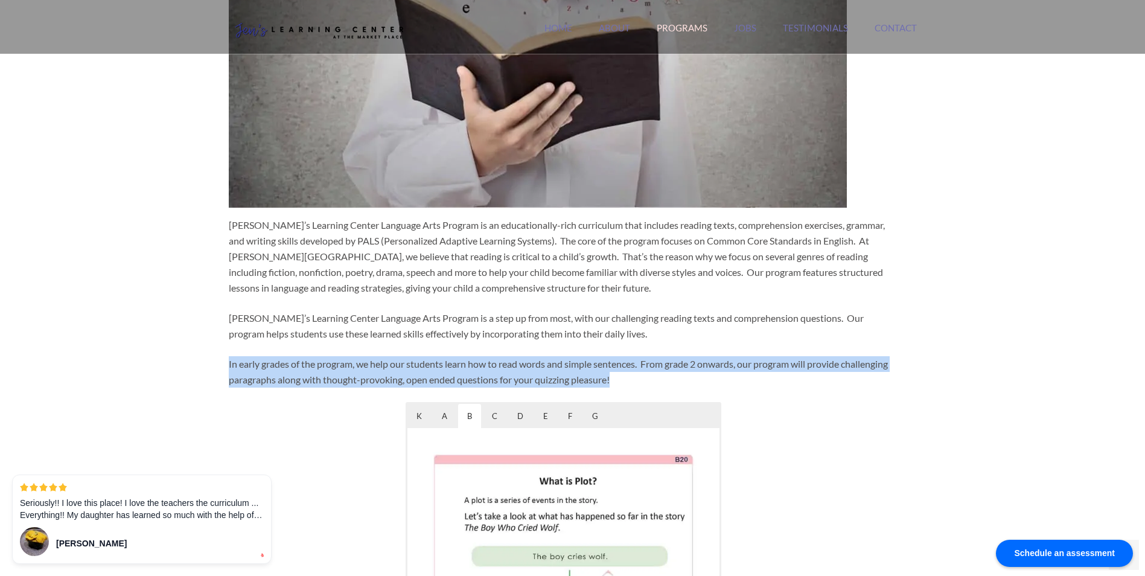
drag, startPoint x: 216, startPoint y: 361, endPoint x: 620, endPoint y: 380, distance: 404.7
click at [620, 380] on div "Jen's Learning Center Orange County's #1 Rated Tutoring Center Search for: Sear…" at bounding box center [572, 529] width 1145 height 1782
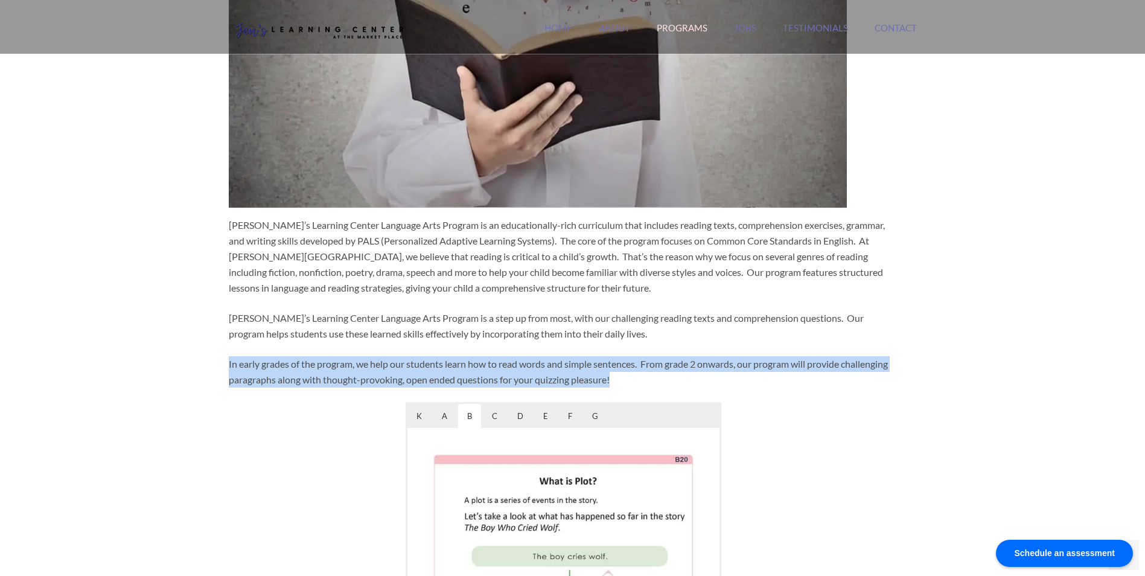
drag, startPoint x: 620, startPoint y: 380, endPoint x: 539, endPoint y: 343, distance: 89.4
click at [539, 343] on div "Jen’s Learning Center Language Arts Program is an educationally-rich curriculum…" at bounding box center [564, 300] width 670 height 1119
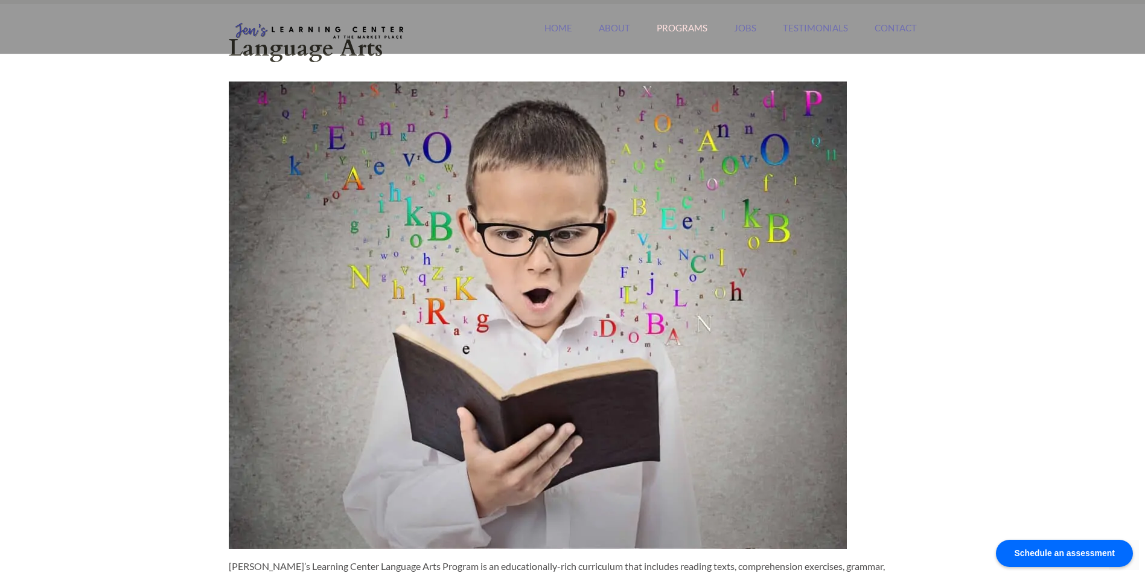
scroll to position [0, 0]
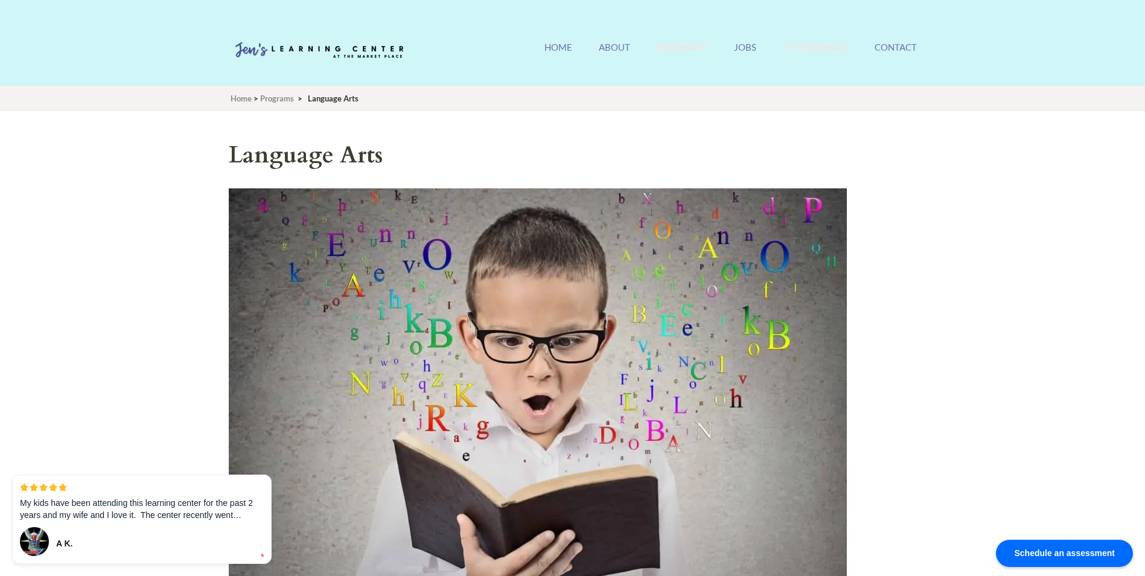
click at [809, 49] on link "Testimonials" at bounding box center [815, 55] width 65 height 26
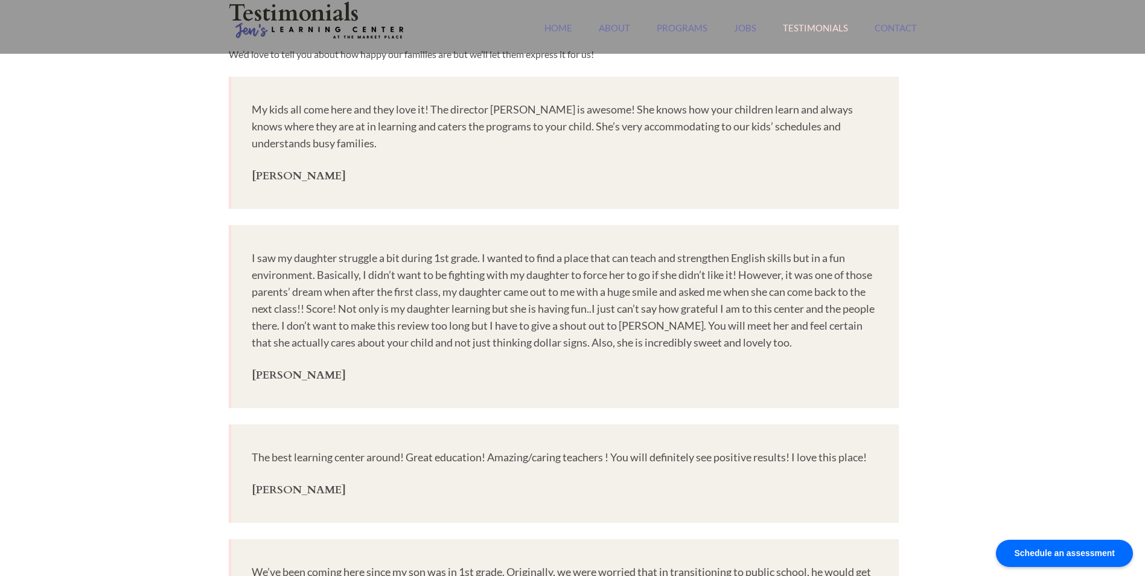
scroll to position [121, 0]
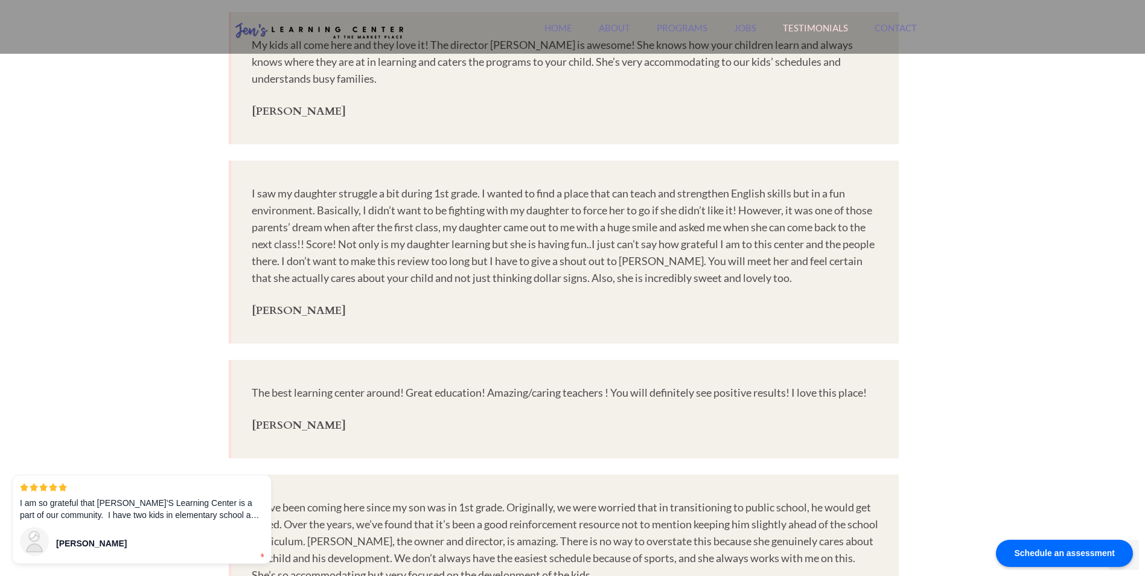
click at [711, 197] on p "I saw my daughter struggle a bit during 1st grade. I wanted to find a place tha…" at bounding box center [565, 235] width 626 height 101
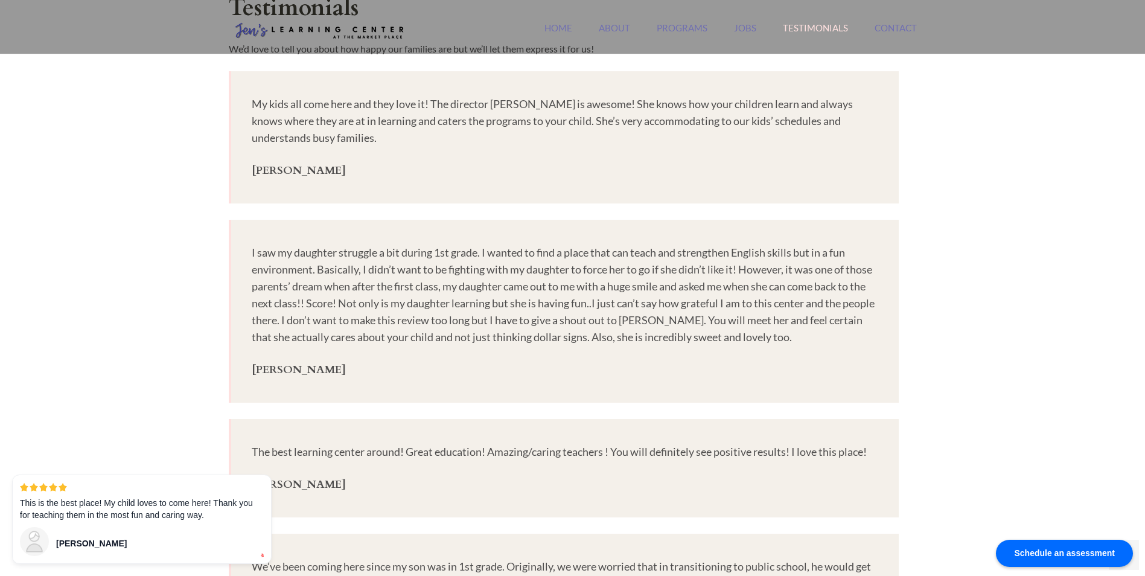
scroll to position [0, 0]
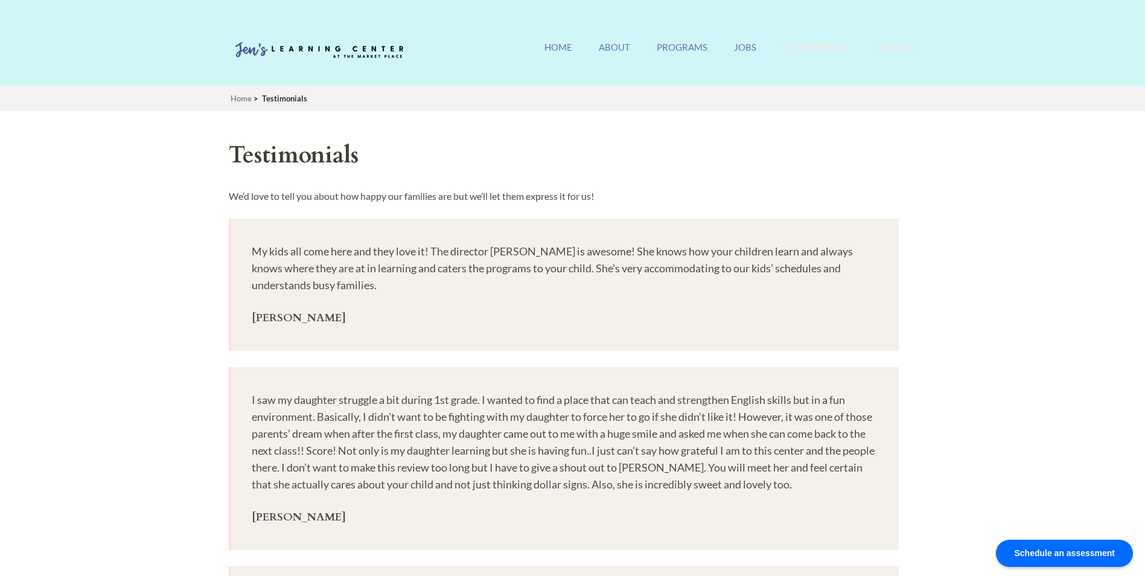
click at [900, 50] on link "Contact" at bounding box center [895, 55] width 42 height 26
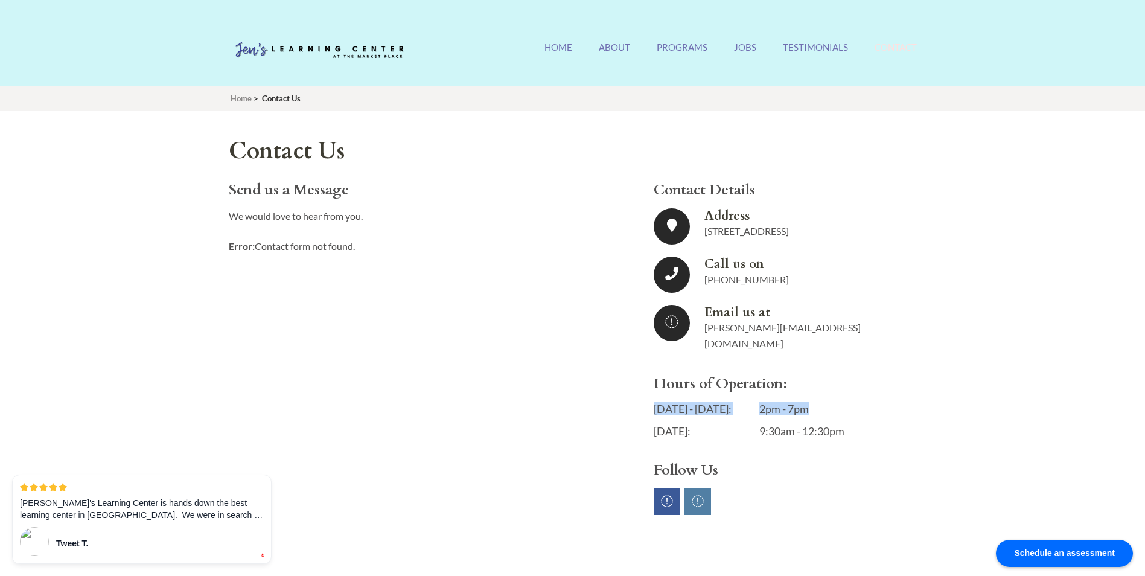
drag, startPoint x: 652, startPoint y: 396, endPoint x: 816, endPoint y: 393, distance: 164.8
click at [816, 393] on div "Contact Details Address [STREET_ADDRESS] Call us on [PHONE_NUMBER] Email us at" at bounding box center [763, 330] width 269 height 297
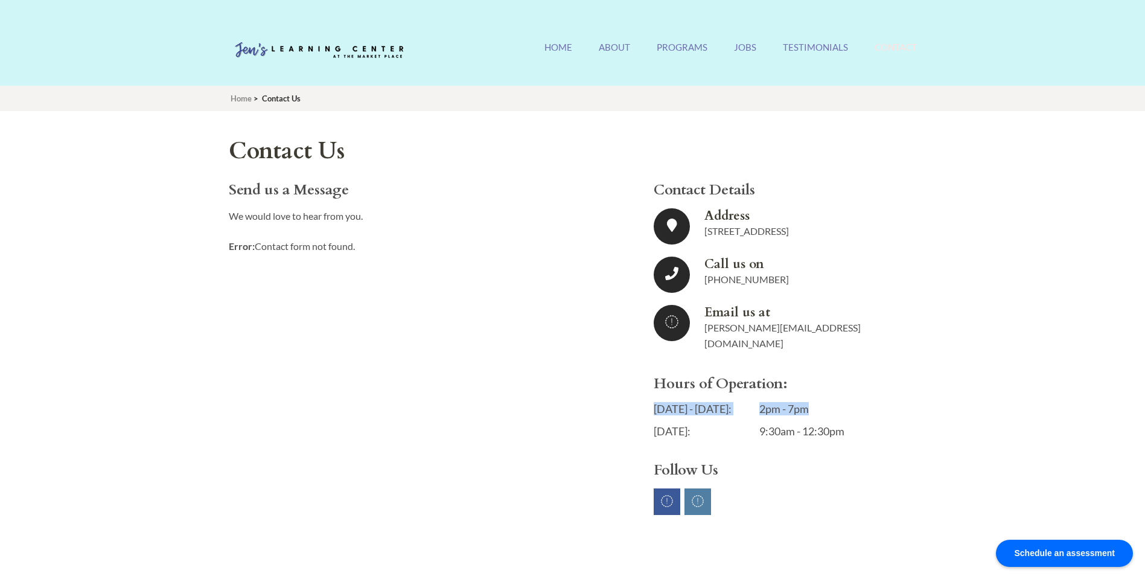
copy li "[DATE] - [DATE]: 2pm - 7pm"
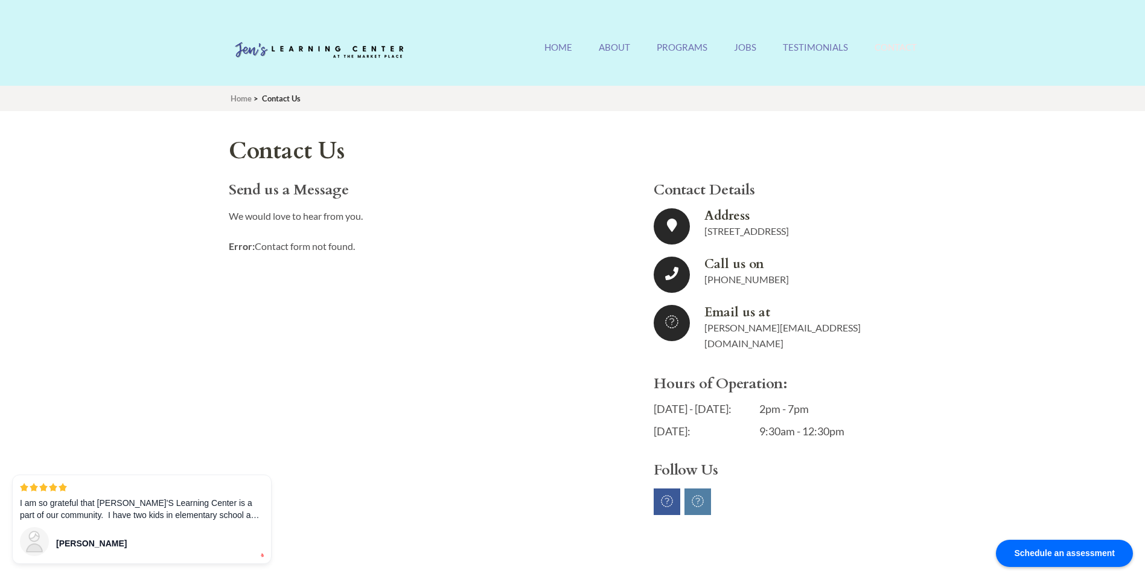
click at [585, 450] on div "Send us a Message We would love to hear from you. Error: Contact form not found…" at bounding box center [564, 350] width 688 height 337
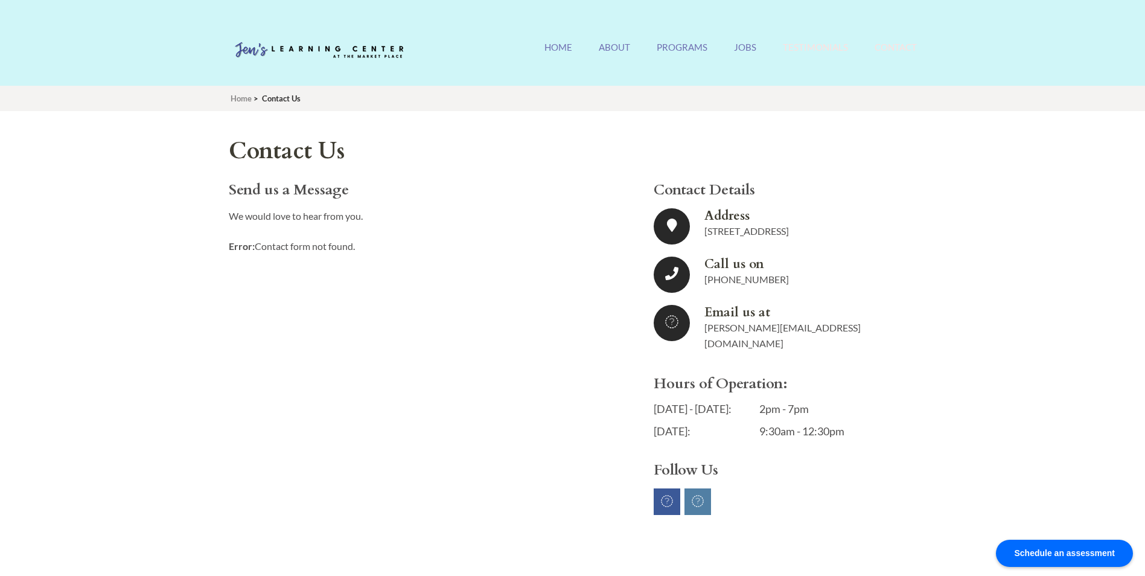
click at [804, 48] on link "Testimonials" at bounding box center [815, 55] width 65 height 26
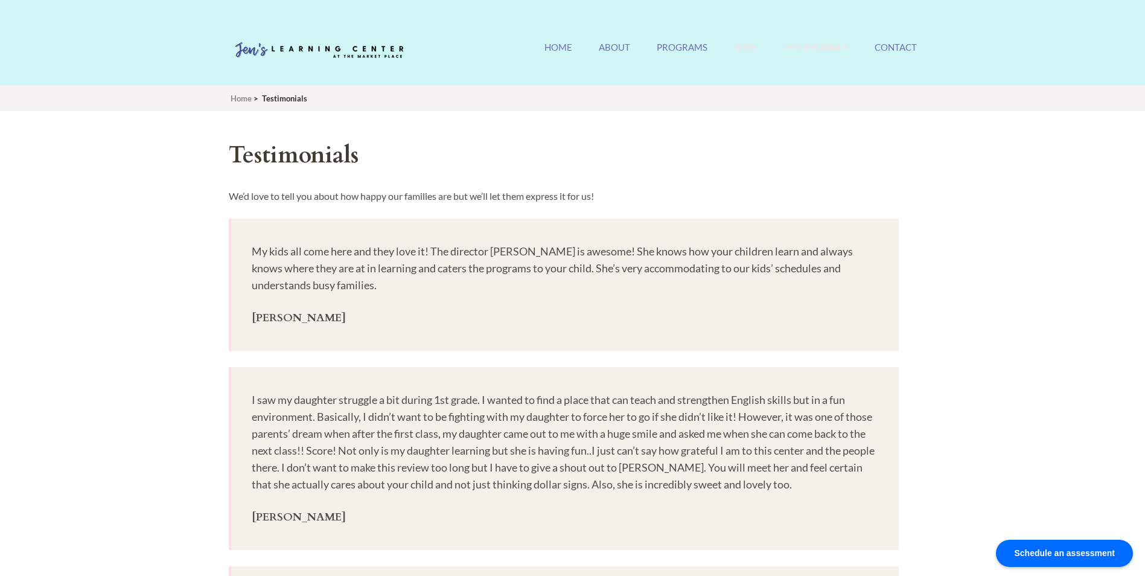
click at [739, 43] on link "Jobs" at bounding box center [745, 55] width 22 height 26
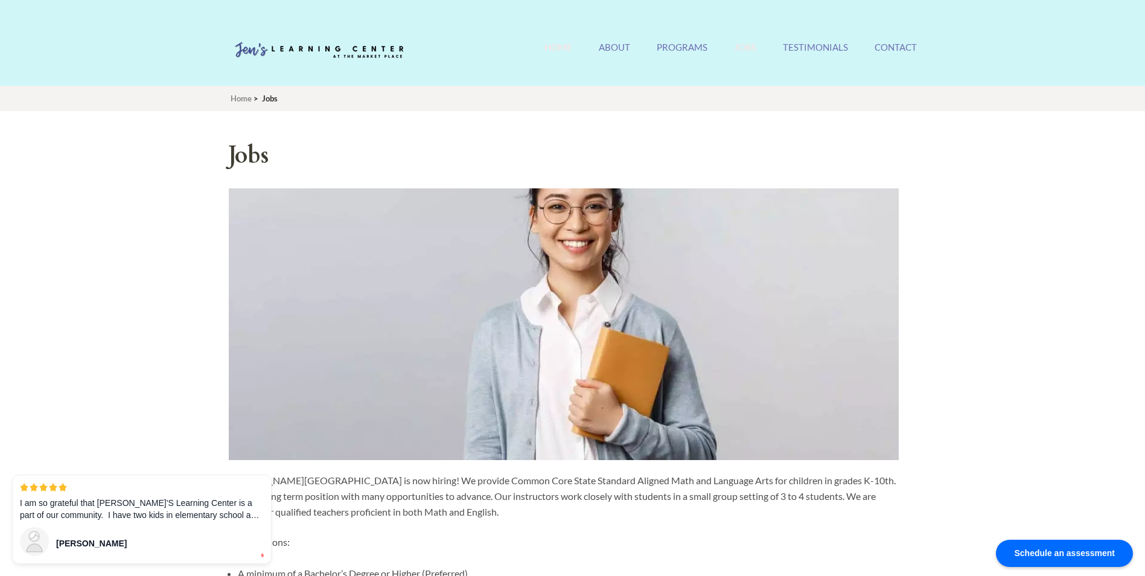
click at [559, 44] on link "Home" at bounding box center [558, 55] width 28 height 26
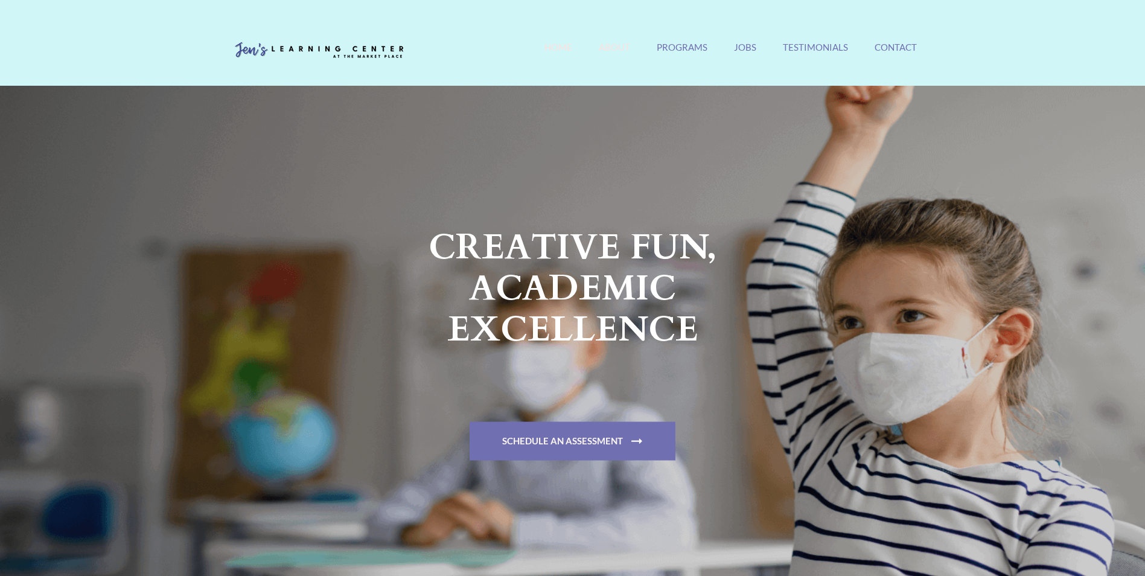
click at [618, 48] on link "About" at bounding box center [614, 55] width 31 height 26
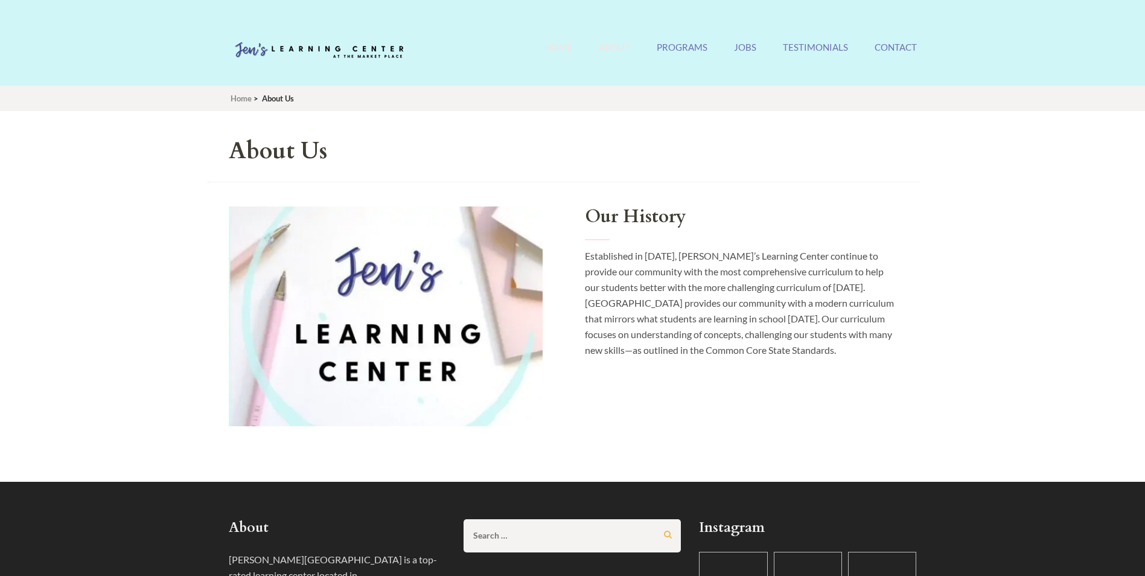
click at [559, 49] on link "Home" at bounding box center [558, 55] width 28 height 26
